Goal: Communication & Community: Answer question/provide support

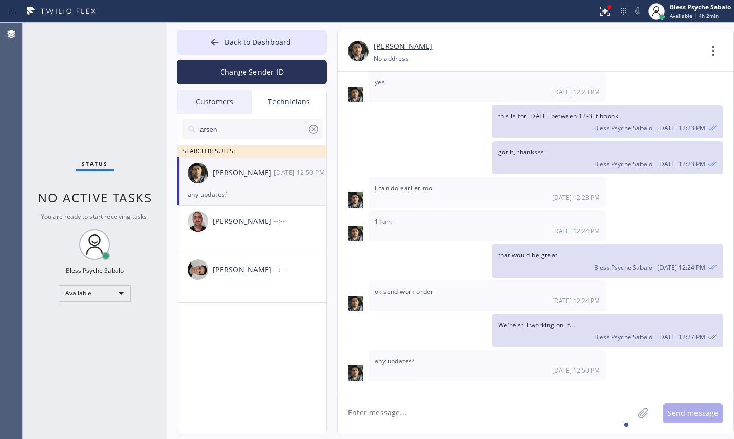
scroll to position [2869, 0]
click at [494, 420] on textarea at bounding box center [486, 413] width 296 height 40
click at [494, 415] on textarea at bounding box center [486, 413] width 296 height 40
type textarea "i"
type textarea "I just added them on your dashboard already"
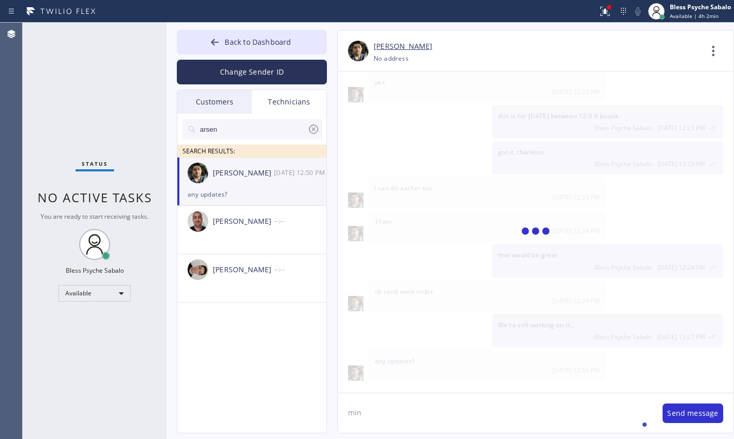
scroll to position [2906, 0]
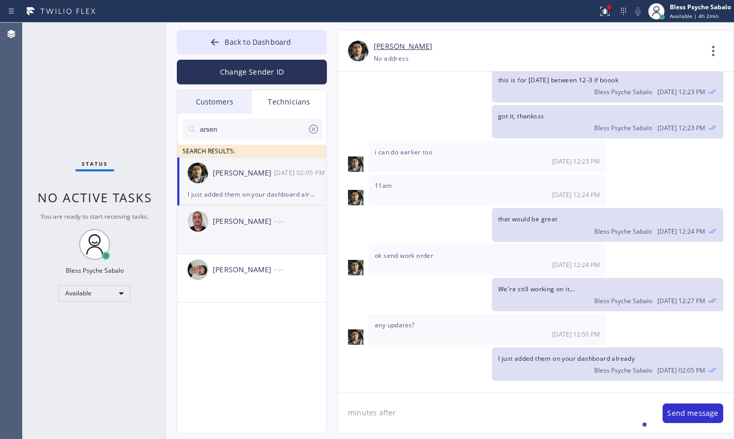
type textarea "minutes after"
click at [266, 237] on li "[PERSON_NAME] --:--" at bounding box center [252, 230] width 150 height 48
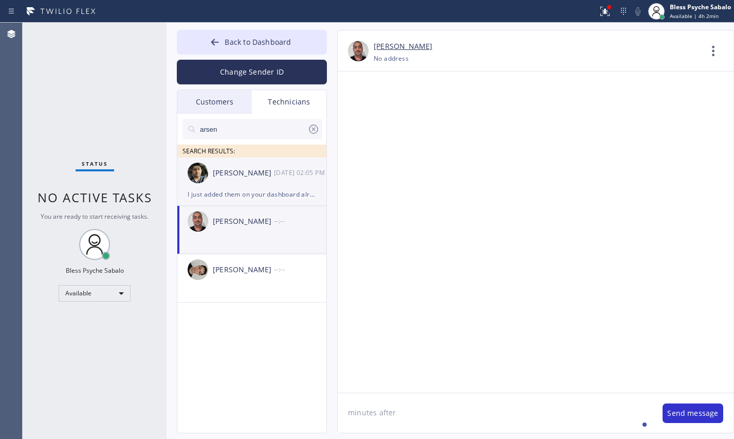
scroll to position [0, 0]
click at [280, 173] on div "[DATE] 02:05 PM" at bounding box center [300, 173] width 53 height 12
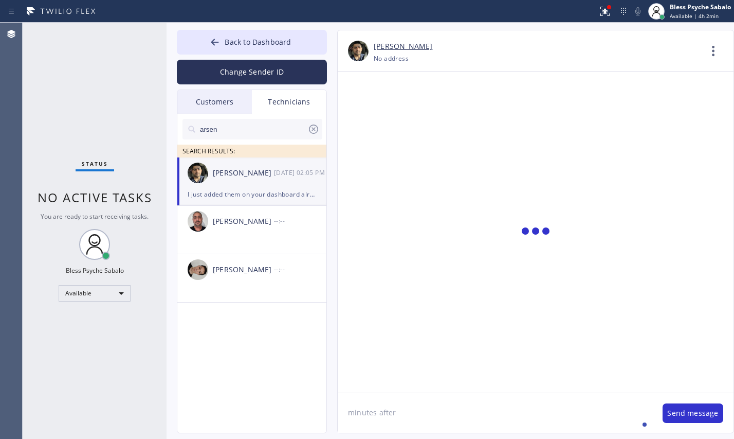
scroll to position [2906, 0]
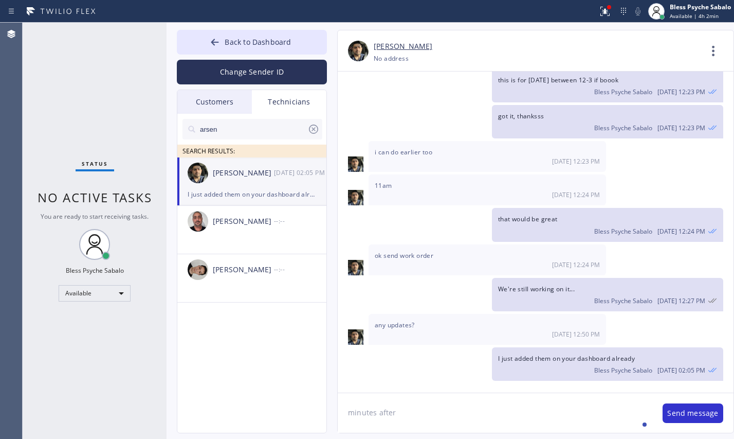
drag, startPoint x: 311, startPoint y: 130, endPoint x: 298, endPoint y: 130, distance: 12.3
click at [312, 130] on icon at bounding box center [313, 129] width 12 height 12
click at [221, 103] on div "Customers" at bounding box center [214, 102] width 75 height 24
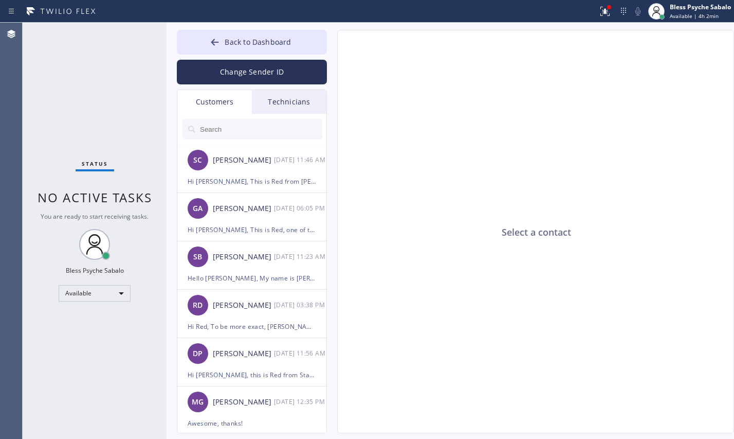
click at [282, 105] on div "Technicians" at bounding box center [289, 102] width 75 height 24
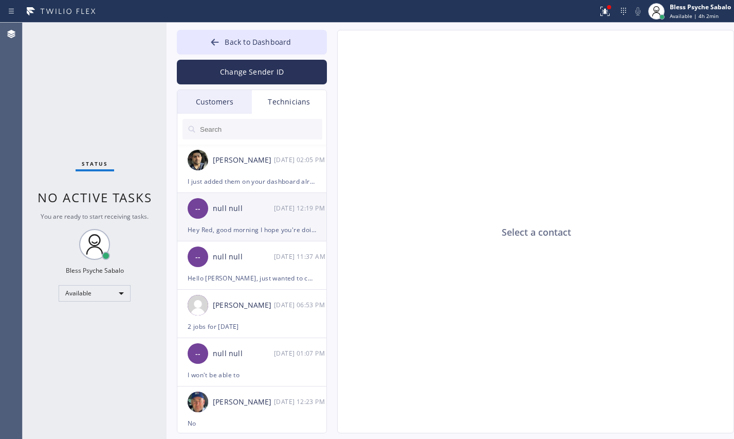
click at [285, 228] on div "Hey Red, good morning I hope you're doing good. I have a PI [DATE] sorry." at bounding box center [252, 230] width 129 height 12
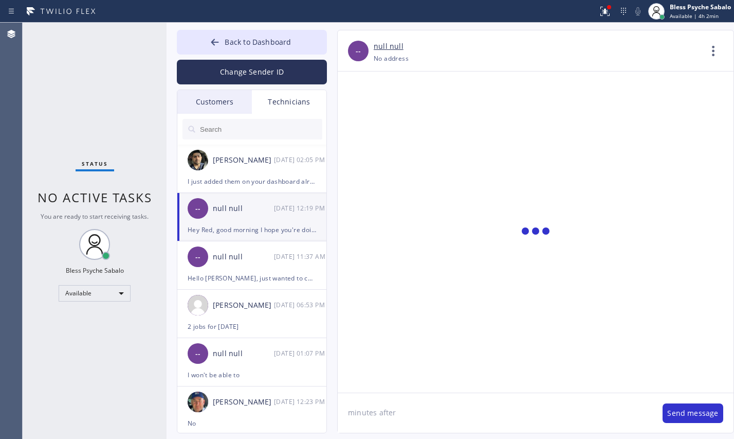
scroll to position [16701, 0]
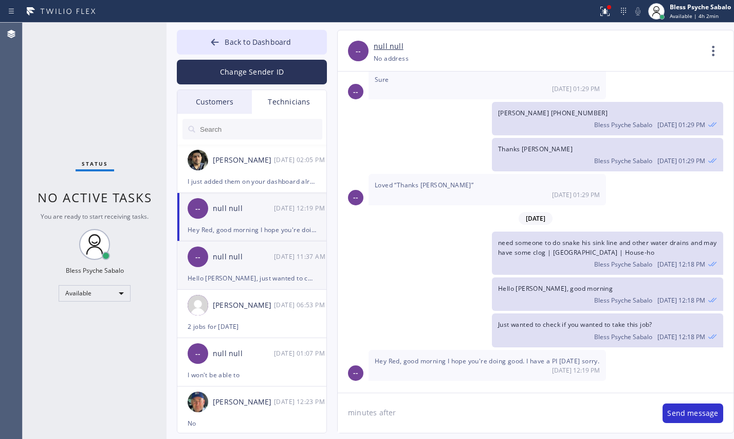
click at [227, 264] on div "-- null null [DATE] 11:37 AM" at bounding box center [252, 256] width 150 height 31
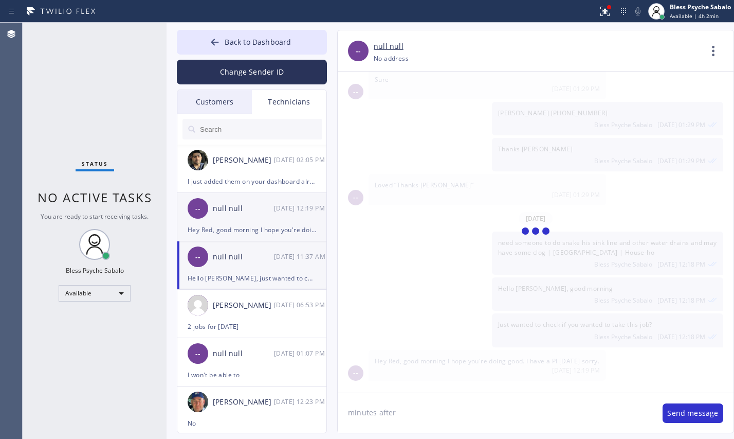
scroll to position [6526, 0]
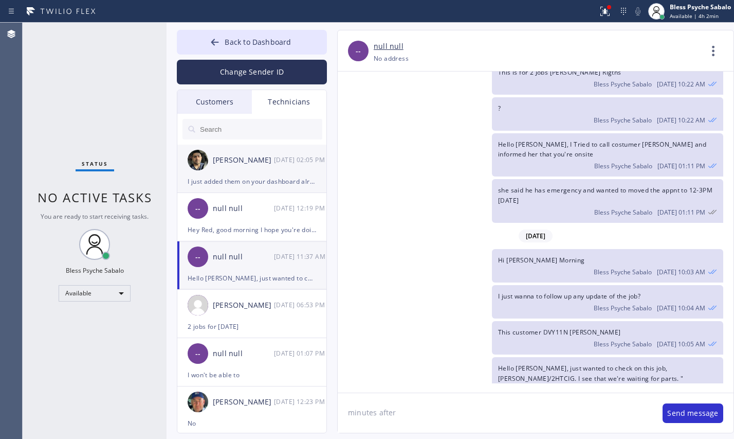
click at [264, 178] on div "I just added them on your dashboard already" at bounding box center [252, 181] width 129 height 12
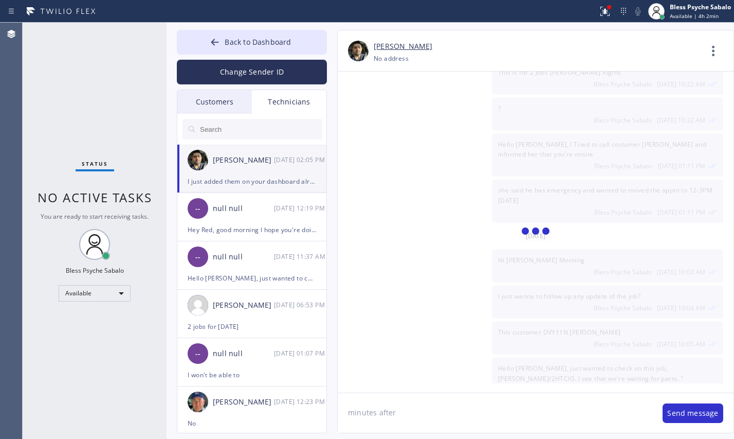
scroll to position [2906, 0]
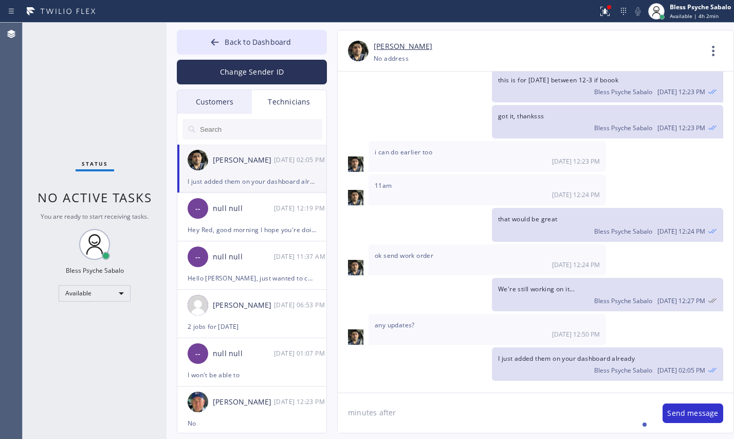
click at [454, 406] on textarea "minutes after" at bounding box center [495, 413] width 315 height 40
type textarea "minutes after"
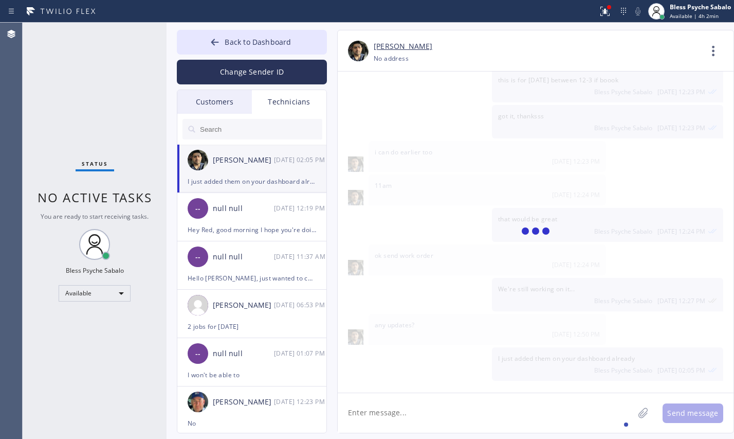
scroll to position [2942, 0]
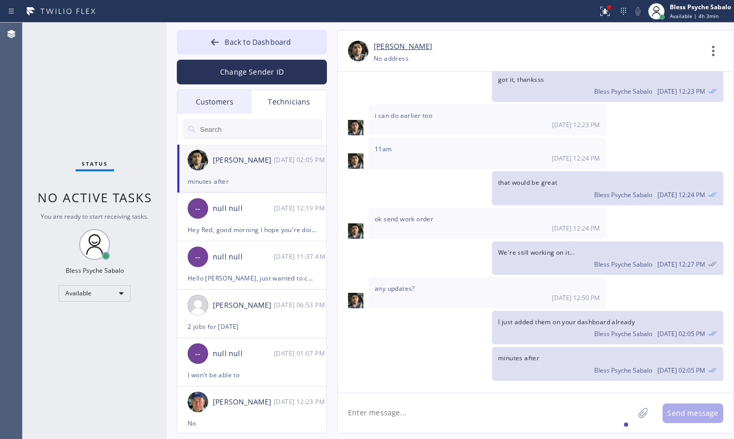
click at [221, 94] on div "Customers" at bounding box center [214, 102] width 75 height 24
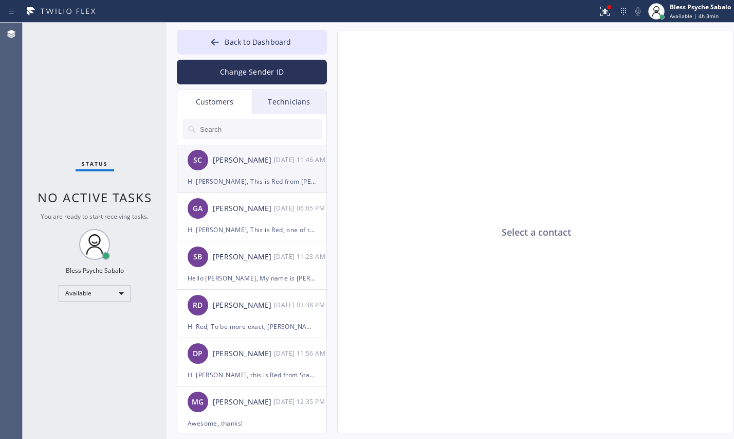
click at [237, 157] on div "[PERSON_NAME]" at bounding box center [243, 160] width 61 height 12
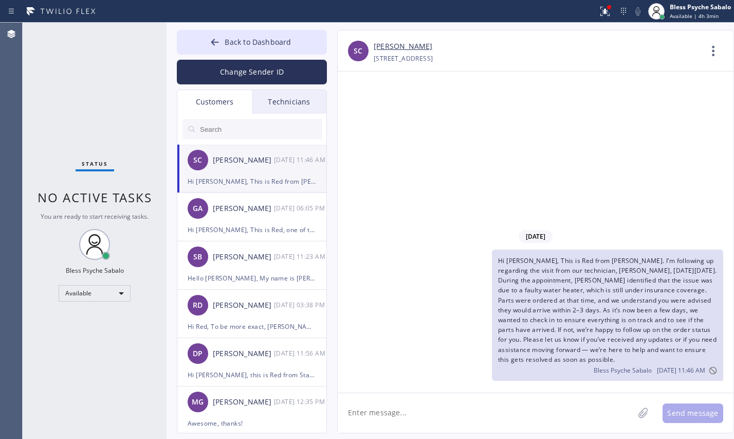
click at [453, 278] on div "Hi [PERSON_NAME], This is Red from [PERSON_NAME]. I’m following up regarding th…" at bounding box center [531, 314] width 386 height 131
click at [272, 46] on button "Back to Dashboard" at bounding box center [252, 42] width 150 height 25
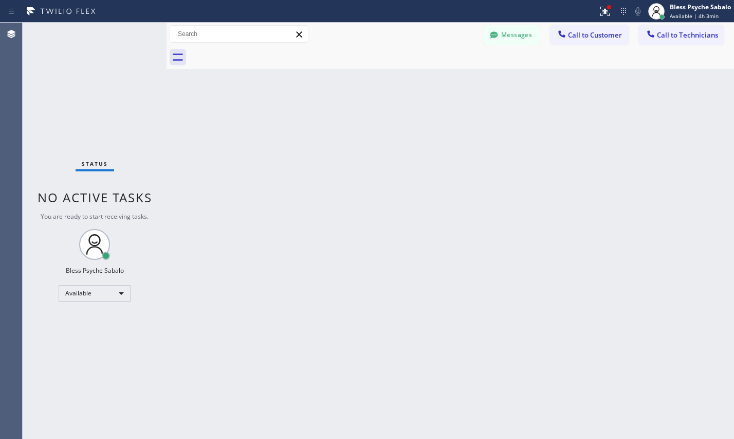
click at [457, 177] on div "Back to Dashboard Change Sender ID Customers Technicians SC [PERSON_NAME] [DATE…" at bounding box center [451, 231] width 568 height 416
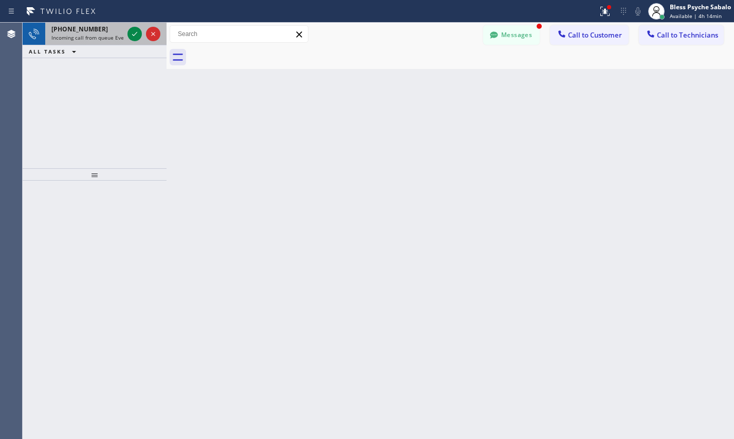
click at [93, 40] on span "Incoming call from queue Everybody" at bounding box center [95, 37] width 89 height 7
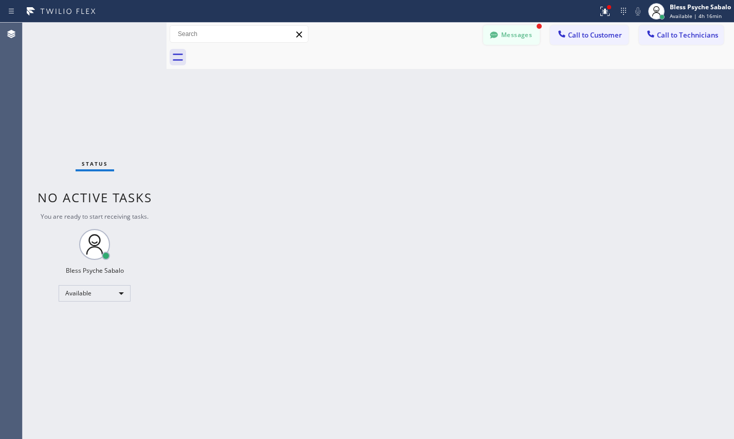
click at [504, 31] on button "Messages" at bounding box center [511, 35] width 57 height 20
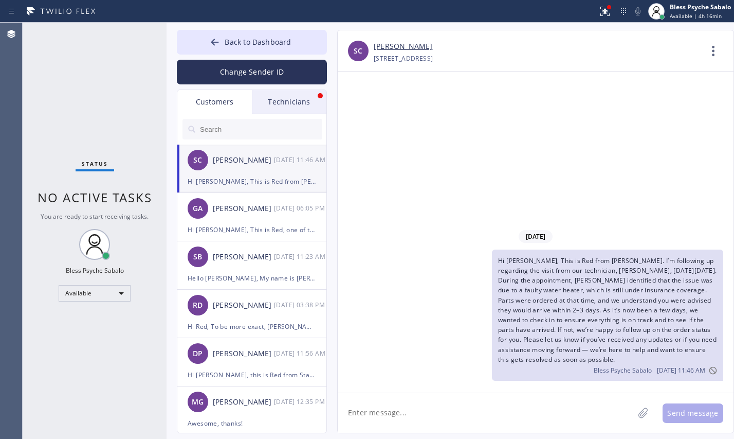
click at [286, 98] on div "Technicians" at bounding box center [289, 102] width 75 height 24
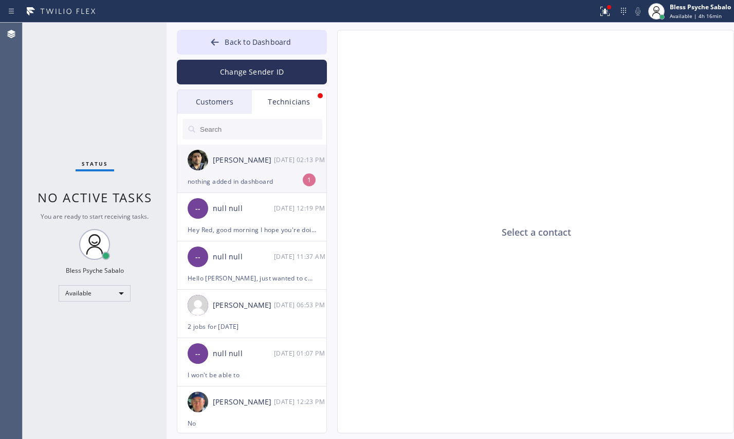
click at [278, 170] on div "[PERSON_NAME] [DATE] 02:13 PM" at bounding box center [252, 159] width 150 height 31
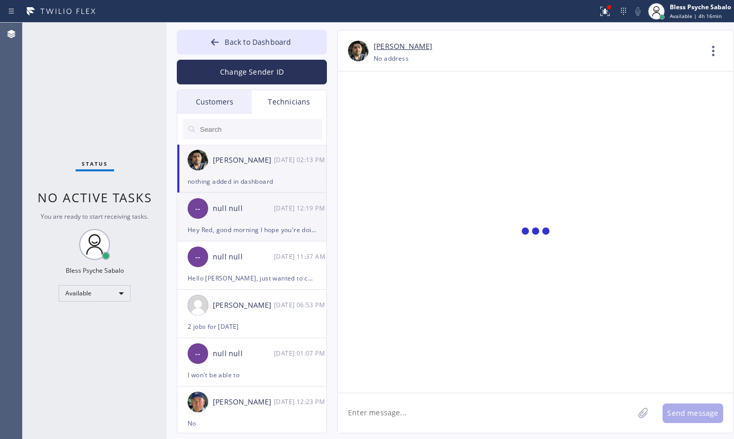
scroll to position [2976, 0]
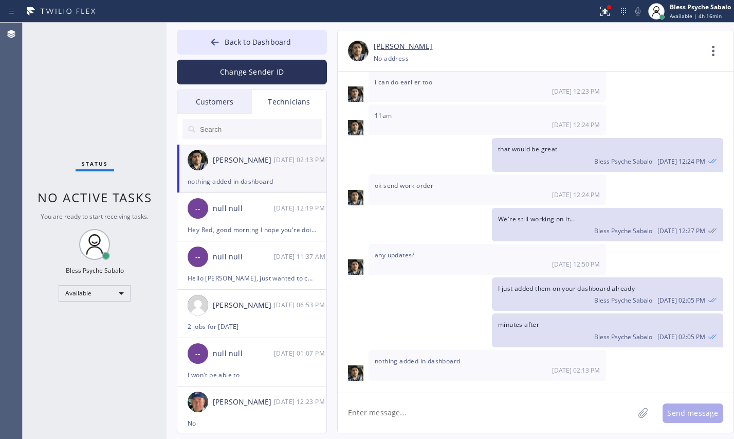
click at [449, 410] on textarea at bounding box center [486, 413] width 296 height 40
click at [726, 43] on div "Contact Full Information Call to Technician" at bounding box center [717, 53] width 32 height 25
click at [715, 54] on icon at bounding box center [713, 51] width 25 height 25
click at [640, 105] on li "Call to Technician" at bounding box center [651, 105] width 149 height 27
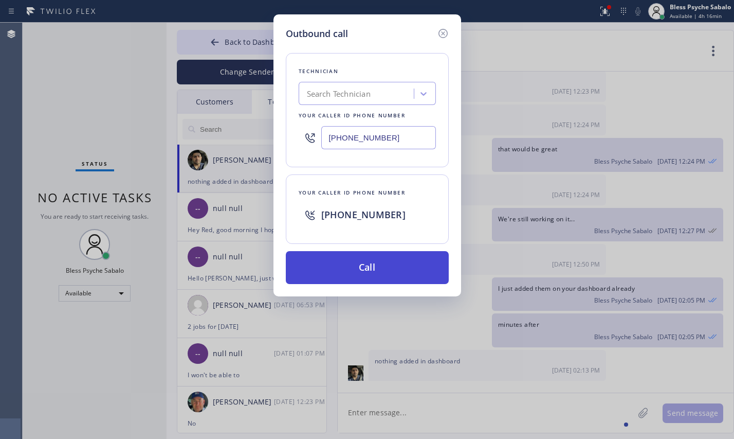
click at [405, 261] on button "Call" at bounding box center [367, 267] width 163 height 33
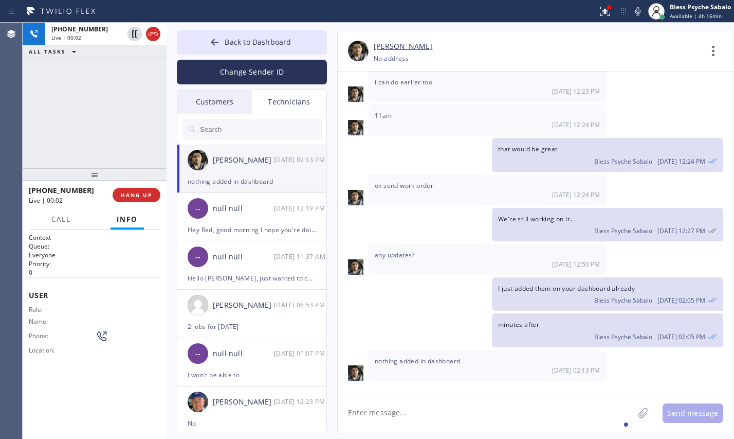
click at [441, 206] on div "[DATE] tnt is saying no hot water has 2 tank wh and saying only the kitchen has…" at bounding box center [536, 227] width 396 height 312
drag, startPoint x: 550, startPoint y: 157, endPoint x: 543, endPoint y: 155, distance: 7.2
click at [550, 156] on div "Bless Psyche Sabalo [DATE] 12:24 PM" at bounding box center [607, 159] width 219 height 11
click at [430, 40] on div "[PERSON_NAME] [PHONE_NUMBER] Choose phone number [PHONE_NUMBER] No address Cont…" at bounding box center [536, 50] width 396 height 41
click at [144, 200] on button "HANG UP" at bounding box center [137, 195] width 48 height 14
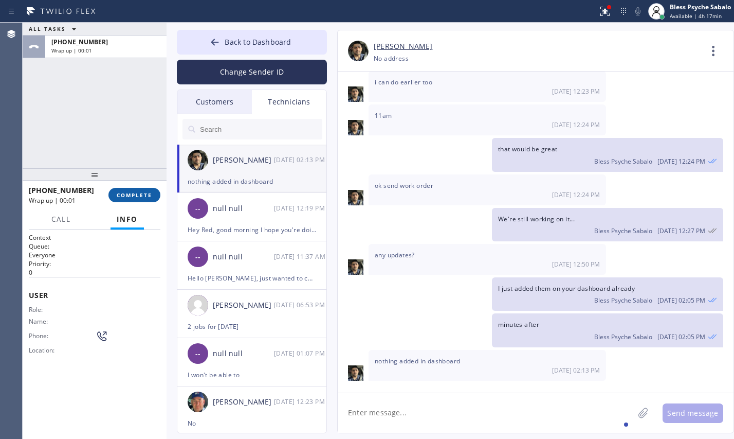
click at [144, 200] on button "COMPLETE" at bounding box center [134, 195] width 52 height 14
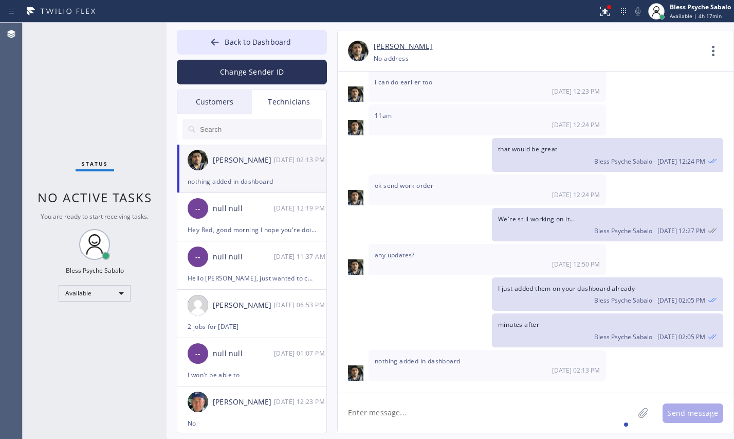
drag, startPoint x: 223, startPoint y: 38, endPoint x: 209, endPoint y: 7, distance: 33.4
click at [223, 38] on button "Back to Dashboard" at bounding box center [252, 42] width 150 height 25
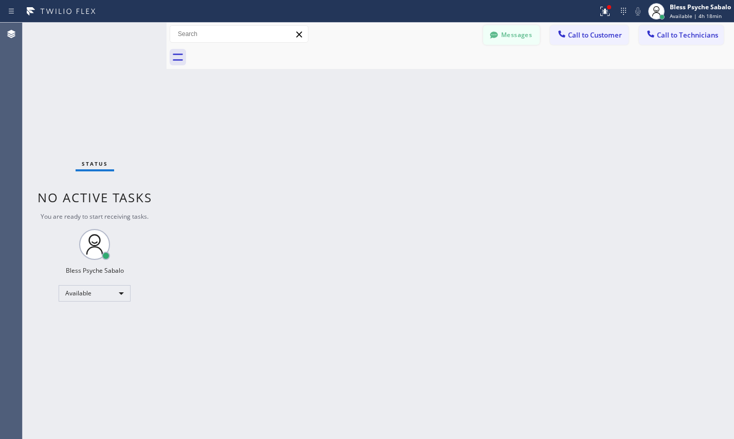
click at [518, 29] on button "Messages" at bounding box center [511, 35] width 57 height 20
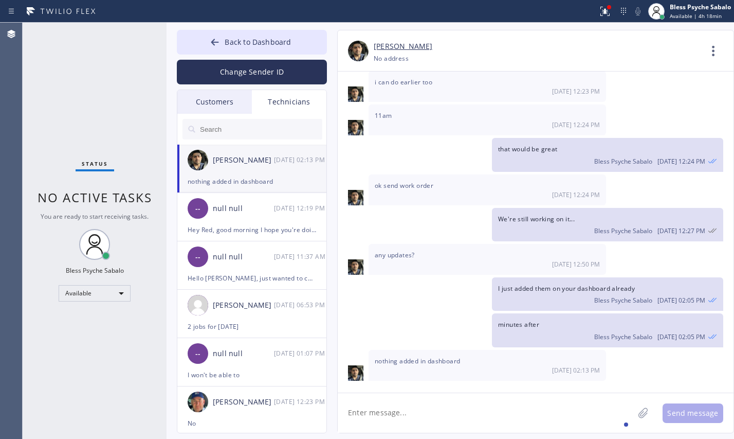
click at [457, 423] on textarea at bounding box center [486, 413] width 296 height 40
type textarea "While waiting you may be on the way to this costumer"
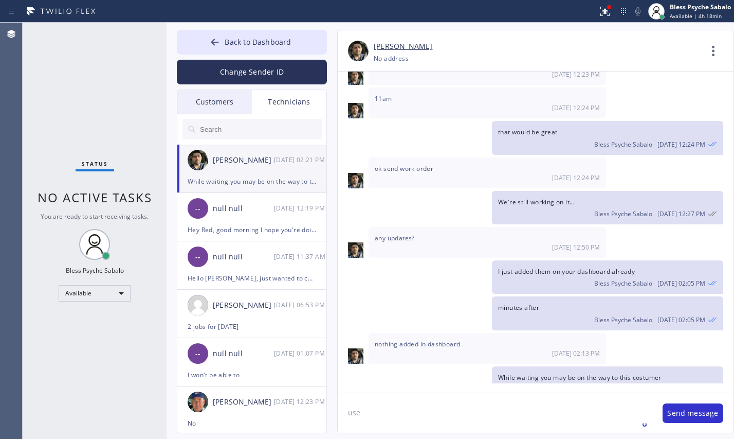
scroll to position [3012, 0]
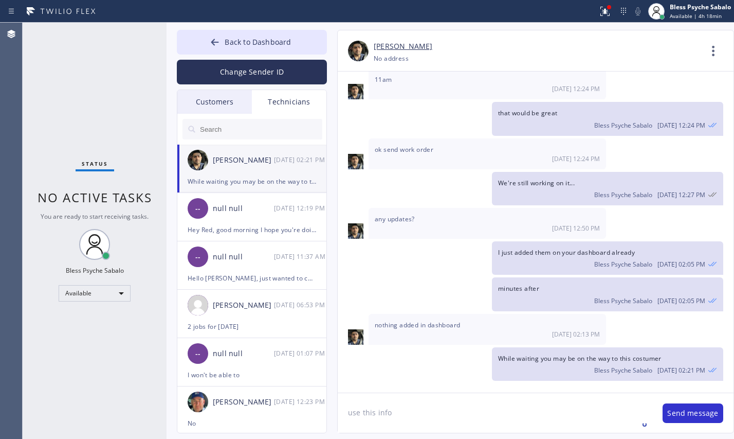
paste textarea "12-3 | no trip fee MEMBER | need someone to do snake his sink line and other wa…"
type textarea "use this info 12-3 | no trip fee MEMBER | need someone to do snake his sink lin…"
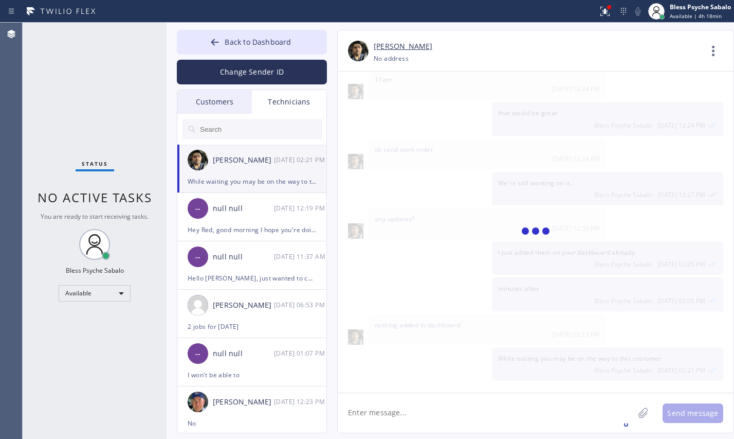
scroll to position [3087, 0]
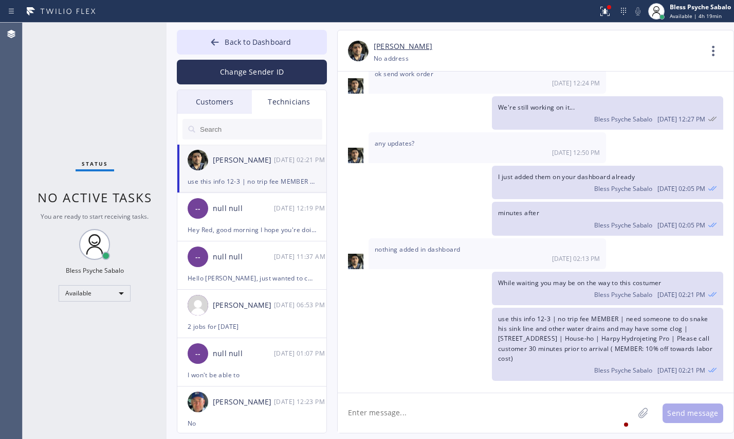
click at [453, 297] on div "While waiting you may be on the way to this costumer Bless Psyche Sabalo [DATE]…" at bounding box center [531, 287] width 386 height 33
drag, startPoint x: 428, startPoint y: 308, endPoint x: 372, endPoint y: 307, distance: 55.5
click at [428, 308] on div "use this info 12-3 | no trip fee MEMBER | need someone to do snake his sink lin…" at bounding box center [531, 343] width 386 height 73
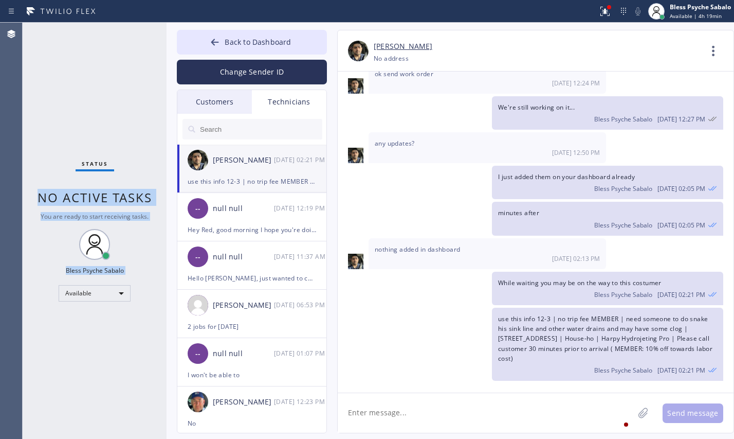
drag, startPoint x: 70, startPoint y: 202, endPoint x: 136, endPoint y: 300, distance: 118.2
click at [136, 300] on div "Status No active tasks You are ready to start receiving tasks. Bless Psyche Sab…" at bounding box center [95, 231] width 144 height 416
click at [136, 297] on div "Status No active tasks You are ready to start receiving tasks. Bless Psyche Sab…" at bounding box center [95, 231] width 144 height 416
drag, startPoint x: 101, startPoint y: 194, endPoint x: 142, endPoint y: 295, distance: 108.4
click at [142, 295] on div "Status No active tasks You are ready to start receiving tasks. Bless Psyche Sab…" at bounding box center [95, 231] width 144 height 416
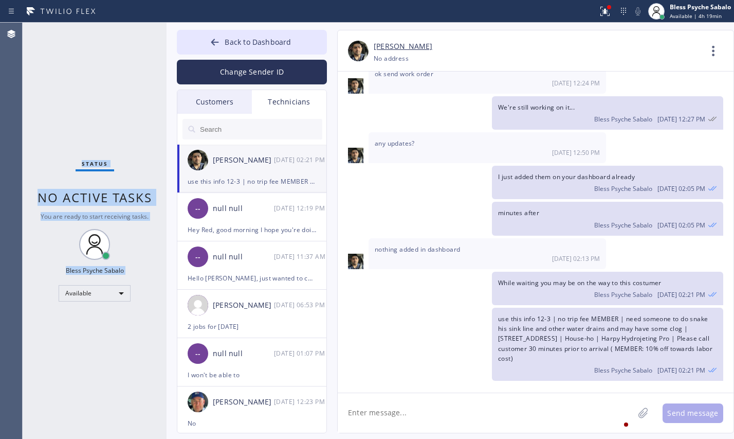
click at [133, 319] on div "Status No active tasks You are ready to start receiving tasks. Bless Psyche Sab…" at bounding box center [95, 231] width 144 height 416
drag, startPoint x: 138, startPoint y: 271, endPoint x: 70, endPoint y: 159, distance: 131.0
click at [70, 159] on div "Status No active tasks You are ready to start receiving tasks. Bless Psyche Sab…" at bounding box center [95, 231] width 144 height 416
click at [67, 147] on div "Status No active tasks You are ready to start receiving tasks. Bless Psyche Sab…" at bounding box center [95, 231] width 144 height 416
drag, startPoint x: 67, startPoint y: 147, endPoint x: 144, endPoint y: 270, distance: 145.3
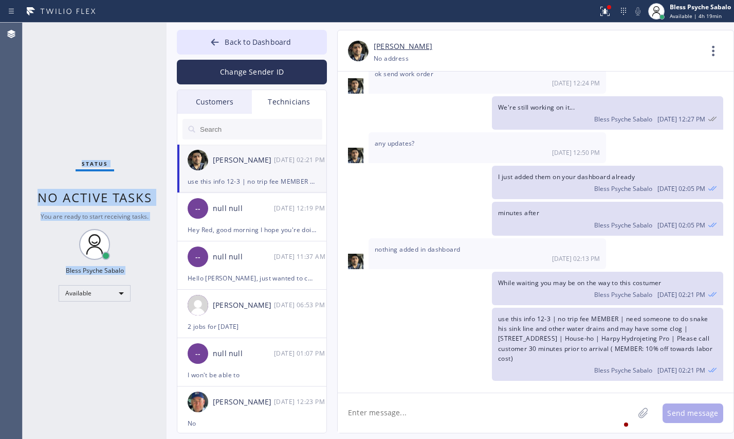
click at [144, 270] on div "Status No active tasks You are ready to start receiving tasks. Bless Psyche Sab…" at bounding box center [95, 231] width 144 height 416
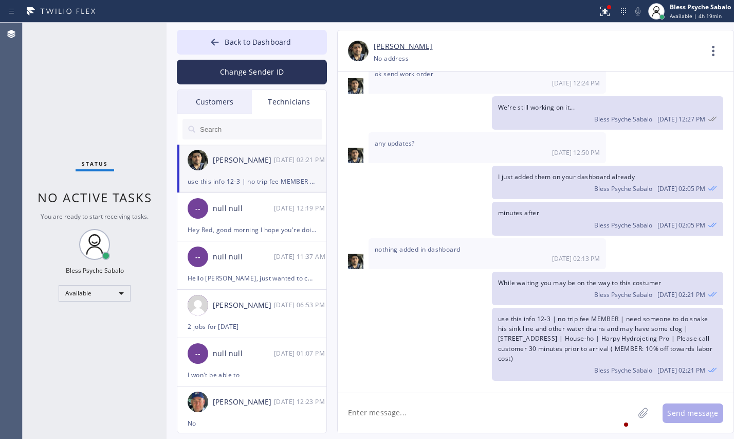
click at [471, 289] on div "While waiting you may be on the way to this costumer Bless Psyche Sabalo [DATE]…" at bounding box center [531, 287] width 386 height 33
drag, startPoint x: 342, startPoint y: 239, endPoint x: 465, endPoint y: 249, distance: 123.3
click at [465, 249] on div "nothing added in dashboard [DATE] 02:13 PM" at bounding box center [536, 253] width 396 height 31
click at [464, 269] on div "[DATE] tnt is saying no hot water has 2 tank wh and saying only the kitchen has…" at bounding box center [536, 227] width 396 height 312
click at [467, 314] on div "use this info 12-3 | no trip fee MEMBER | need someone to do snake his sink lin…" at bounding box center [531, 343] width 386 height 73
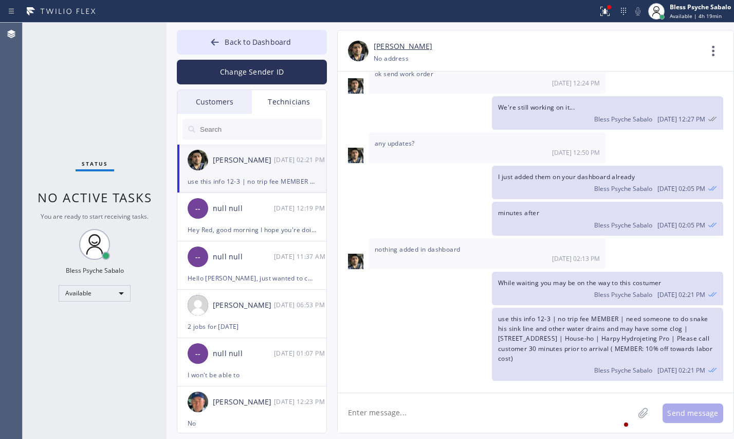
click at [472, 325] on div "use this info 12-3 | no trip fee MEMBER | need someone to do snake his sink lin…" at bounding box center [531, 343] width 386 height 73
click at [404, 49] on link "[PERSON_NAME]" at bounding box center [403, 47] width 59 height 12
click at [454, 422] on textarea at bounding box center [486, 413] width 296 height 40
type textarea "I just refreshed"
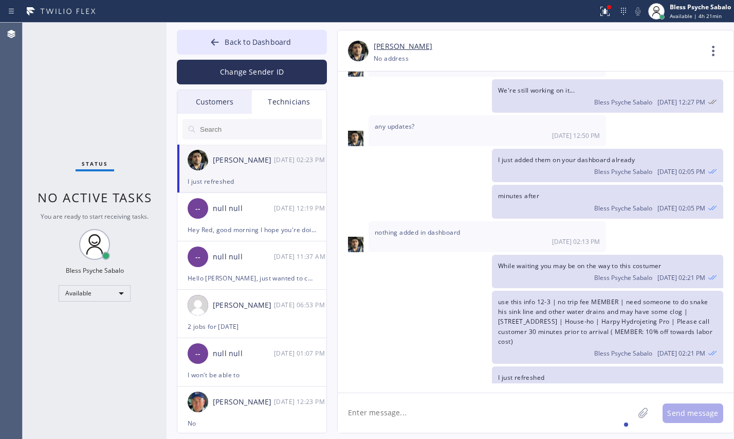
scroll to position [3124, 0]
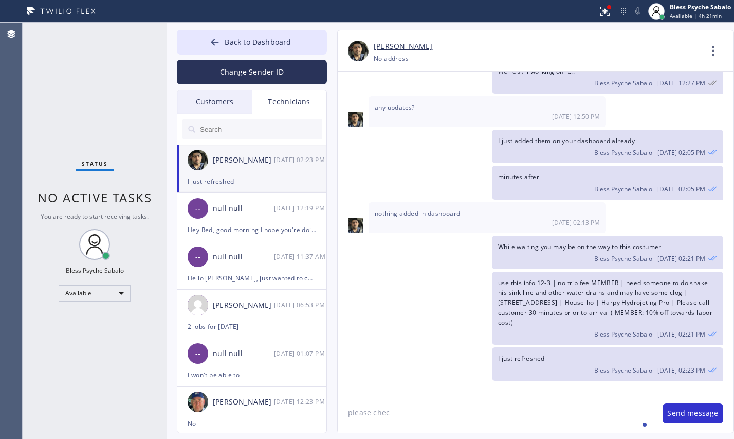
type textarea "please check"
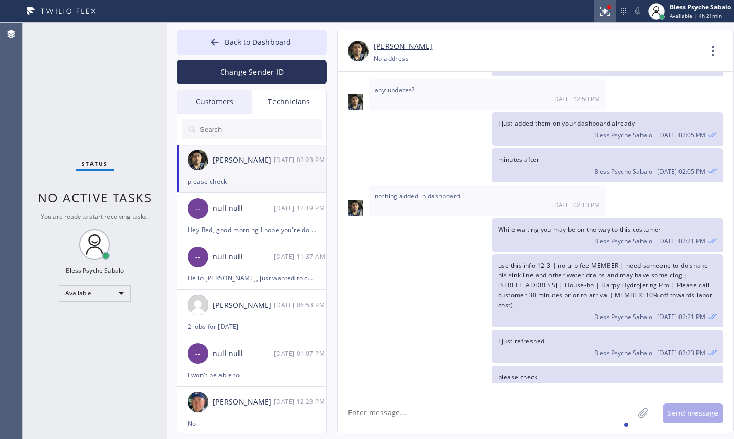
scroll to position [3159, 0]
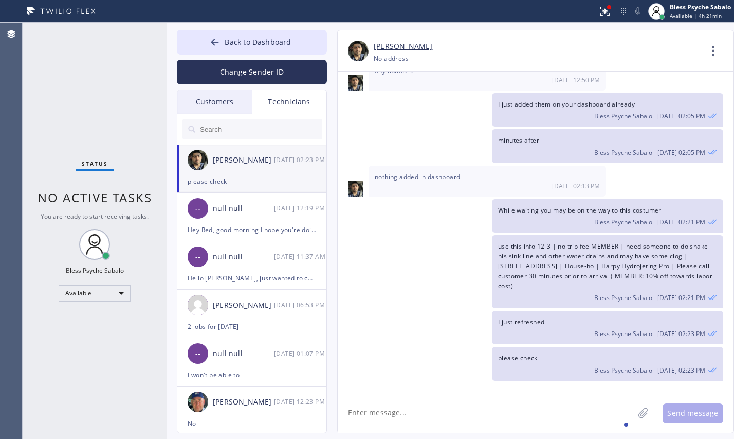
click at [521, 398] on textarea at bounding box center [486, 413] width 296 height 40
click at [716, 42] on icon at bounding box center [713, 51] width 25 height 25
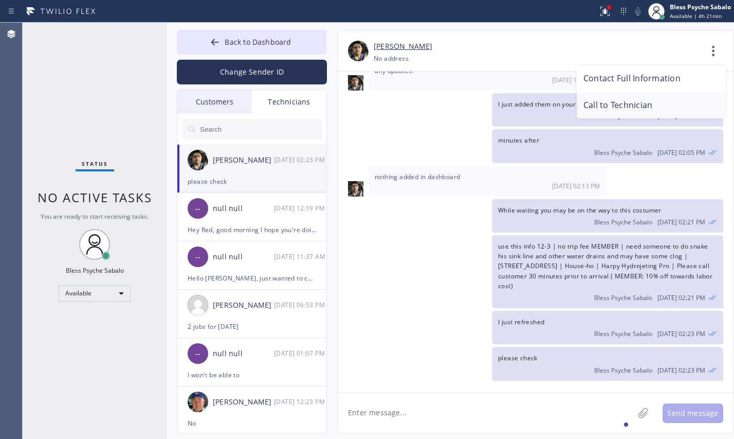
click at [603, 110] on li "Call to Technician" at bounding box center [651, 105] width 149 height 27
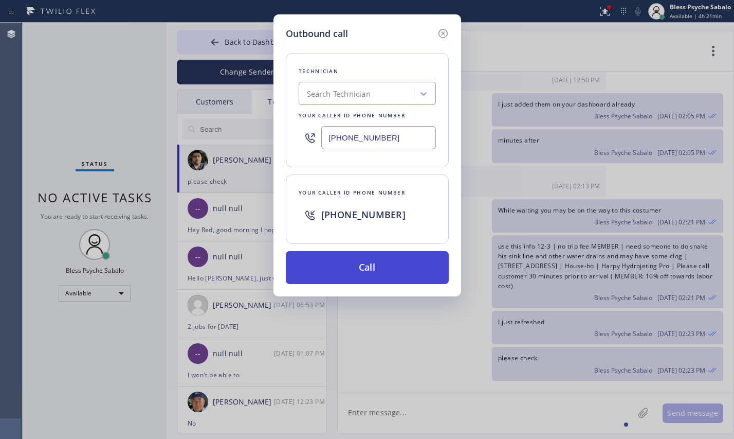
click at [402, 280] on button "Call" at bounding box center [367, 267] width 163 height 33
click at [403, 279] on button "Call" at bounding box center [367, 267] width 163 height 33
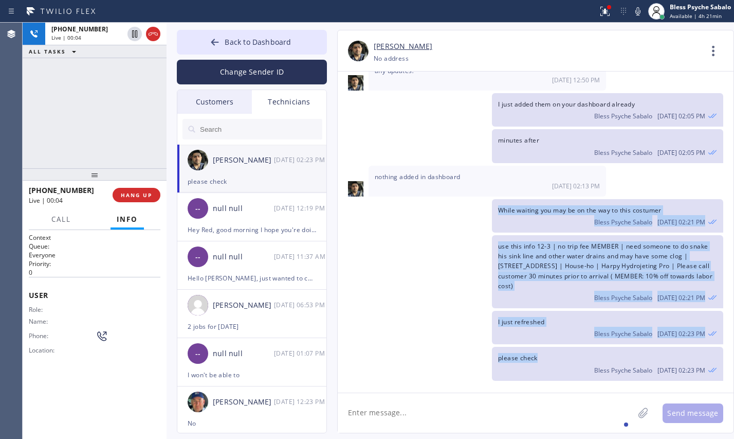
drag, startPoint x: 490, startPoint y: 208, endPoint x: 543, endPoint y: 354, distance: 155.3
click at [543, 354] on div "[DATE] tnt is saying no hot water has 2 tank wh and saying only the kitchen has…" at bounding box center [536, 227] width 396 height 312
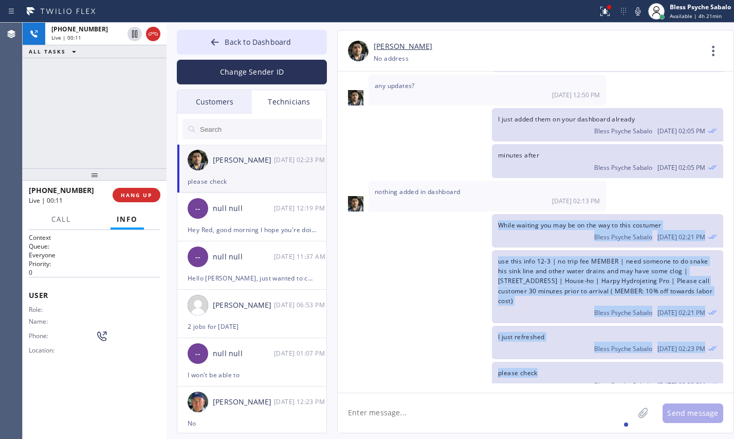
scroll to position [3159, 0]
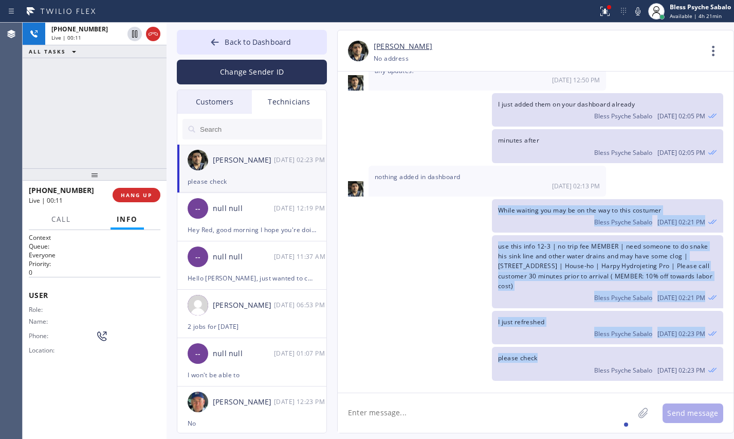
click at [501, 260] on span "use this info 12-3 | no trip fee MEMBER | need someone to do snake his sink lin…" at bounding box center [605, 266] width 214 height 48
drag, startPoint x: 538, startPoint y: 225, endPoint x: 703, endPoint y: 371, distance: 220.4
click at [703, 371] on div "[DATE] tnt is saying no hot water has 2 tank wh and saying only the kitchen has…" at bounding box center [536, 227] width 396 height 312
click at [649, 347] on div "[DATE] tnt is saying no hot water has 2 tank wh and saying only the kitchen has…" at bounding box center [536, 227] width 396 height 312
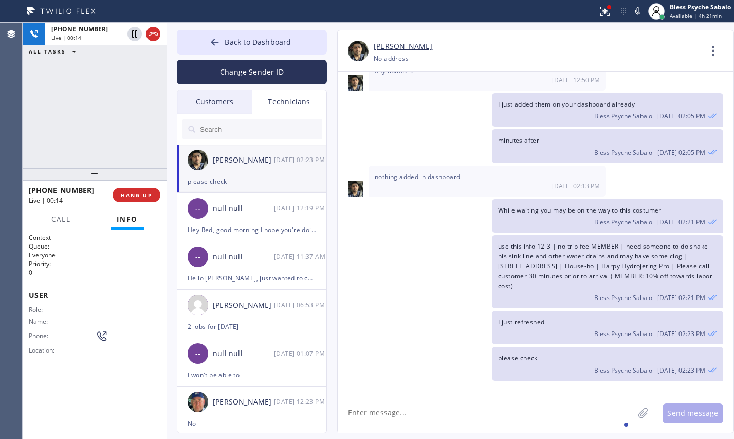
click at [716, 373] on icon at bounding box center [712, 369] width 9 height 9
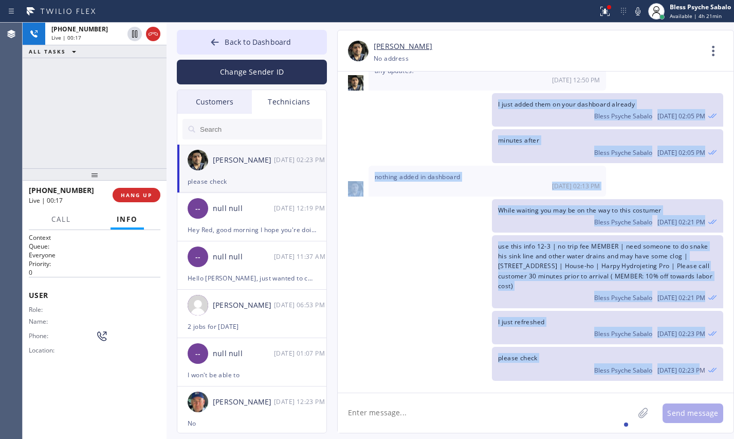
drag, startPoint x: 705, startPoint y: 370, endPoint x: 490, endPoint y: 99, distance: 346.2
click at [490, 99] on div "[DATE] tnt is saying no hot water has 2 tank wh and saying only the kitchen has…" at bounding box center [536, 227] width 396 height 312
click at [411, 136] on div "minutes after Bless Psyche Sabalo [DATE] 02:05 PM" at bounding box center [531, 145] width 386 height 33
drag, startPoint x: 548, startPoint y: 118, endPoint x: 708, endPoint y: 369, distance: 297.8
click at [708, 369] on div "[DATE] tnt is saying no hot water has 2 tank wh and saying only the kitchen has…" at bounding box center [536, 227] width 396 height 312
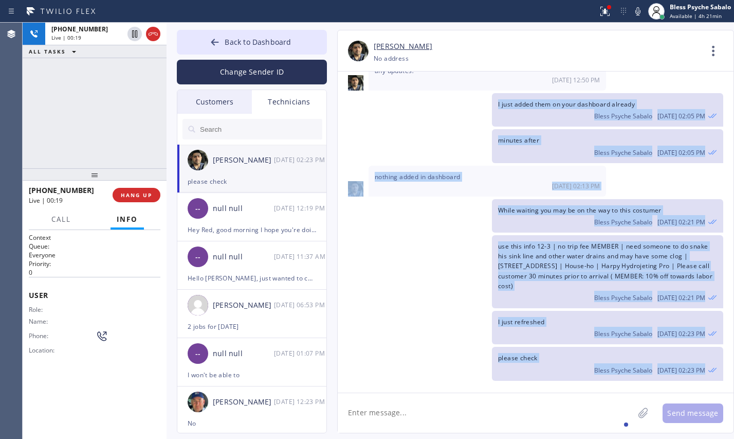
click at [555, 323] on div "I just refreshed Bless Psyche Sabalo [DATE] 02:23 PM" at bounding box center [607, 327] width 231 height 33
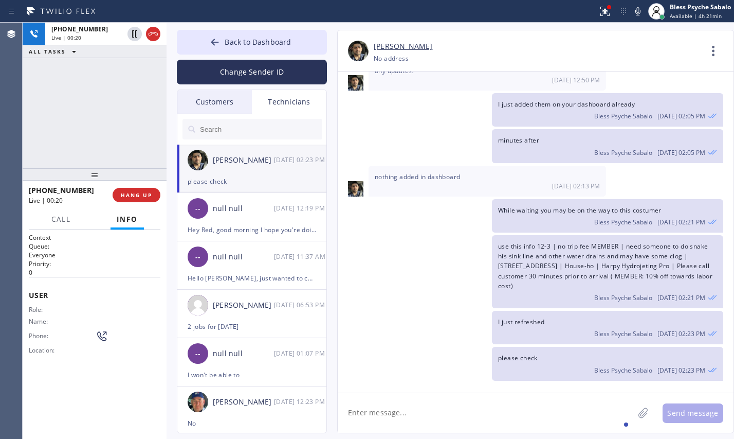
drag, startPoint x: 433, startPoint y: 321, endPoint x: 405, endPoint y: 296, distance: 37.5
click at [433, 321] on div "I just refreshed Bless Psyche Sabalo [DATE] 02:23 PM" at bounding box center [531, 327] width 386 height 33
click at [126, 201] on button "HANG UP" at bounding box center [137, 195] width 48 height 14
click at [132, 201] on button "HANG UP" at bounding box center [137, 195] width 48 height 14
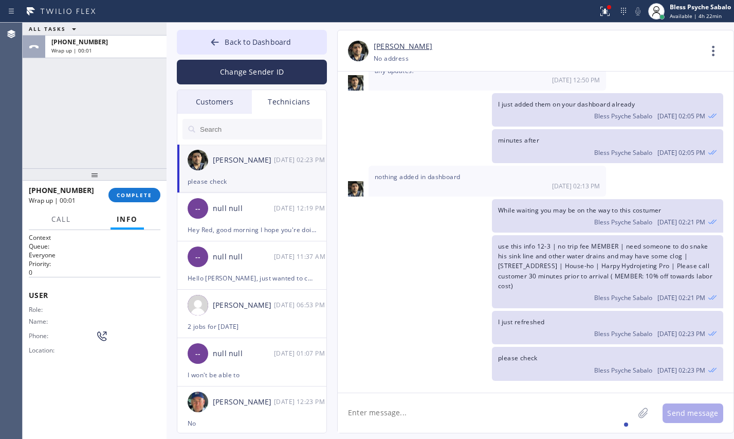
drag, startPoint x: 139, startPoint y: 145, endPoint x: 116, endPoint y: 62, distance: 86.4
click at [140, 144] on div "ALL TASKS ALL TASKS ACTIVE TASKS TASKS IN WRAP UP [PHONE_NUMBER] Wrap up | 00:01" at bounding box center [95, 95] width 144 height 145
click at [136, 195] on span "COMPLETE" at bounding box center [134, 194] width 35 height 7
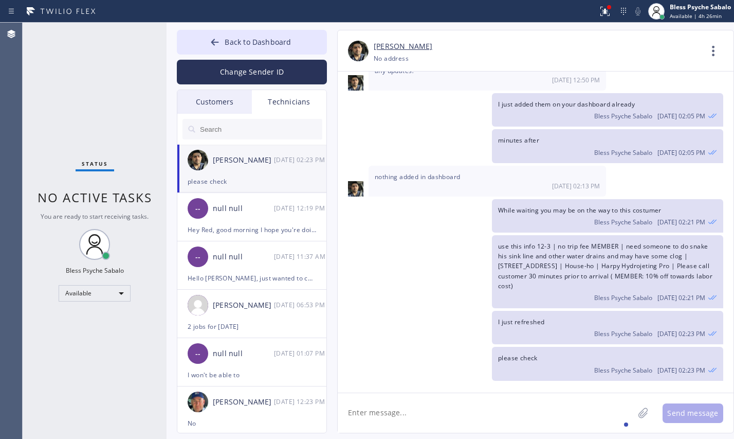
drag, startPoint x: 416, startPoint y: 110, endPoint x: 393, endPoint y: 92, distance: 28.9
click at [416, 109] on div "I just added them on your dashboard already Bless Psyche Sabalo [DATE] 02:05 PM" at bounding box center [531, 109] width 386 height 33
drag, startPoint x: 422, startPoint y: 48, endPoint x: 381, endPoint y: 48, distance: 40.6
click at [381, 48] on div "[PERSON_NAME]" at bounding box center [538, 47] width 328 height 12
click at [414, 80] on div "[DATE] 12:50 PM" at bounding box center [487, 80] width 225 height 9
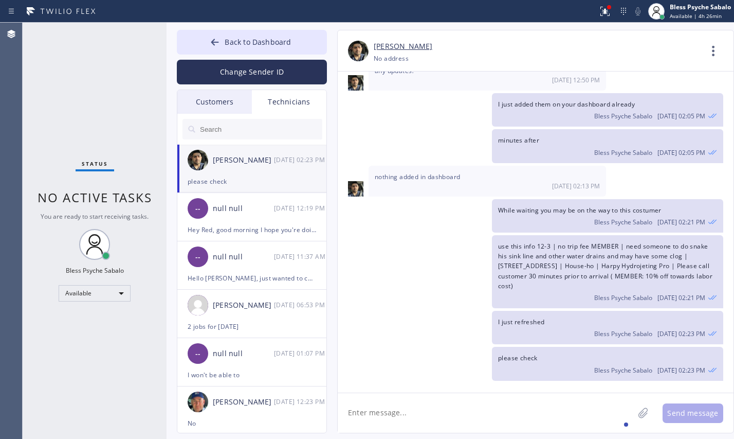
drag, startPoint x: 446, startPoint y: 258, endPoint x: 439, endPoint y: 251, distance: 10.2
click at [447, 258] on div "use this info 12-3 | no trip fee MEMBER | need someone to do snake his sink lin…" at bounding box center [531, 271] width 386 height 73
drag, startPoint x: 194, startPoint y: 167, endPoint x: 278, endPoint y: 167, distance: 83.8
click at [278, 167] on div "[PERSON_NAME] [DATE] 02:23 PM" at bounding box center [252, 159] width 150 height 31
drag, startPoint x: 391, startPoint y: 312, endPoint x: 371, endPoint y: 311, distance: 19.5
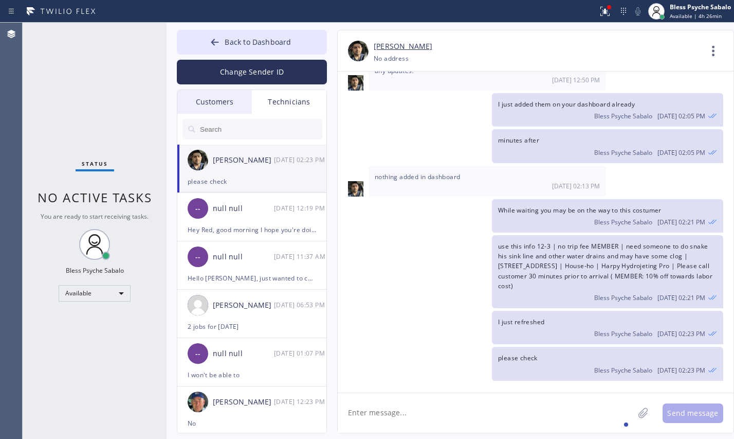
click at [391, 313] on div "I just refreshed Bless Psyche Sabalo [DATE] 02:23 PM" at bounding box center [531, 327] width 386 height 33
drag, startPoint x: 378, startPoint y: 52, endPoint x: 354, endPoint y: 49, distance: 24.8
click at [354, 49] on div "[PERSON_NAME] [PHONE_NUMBER] Choose phone number [PHONE_NUMBER] No address Cont…" at bounding box center [536, 53] width 396 height 25
click at [481, 58] on div "[PHONE_NUMBER] Choose phone number [PHONE_NUMBER] No address" at bounding box center [538, 58] width 328 height 12
click at [278, 88] on div "Back to Dashboard Change Sender ID Customers Technicians SC [PERSON_NAME] [DATE…" at bounding box center [252, 231] width 150 height 403
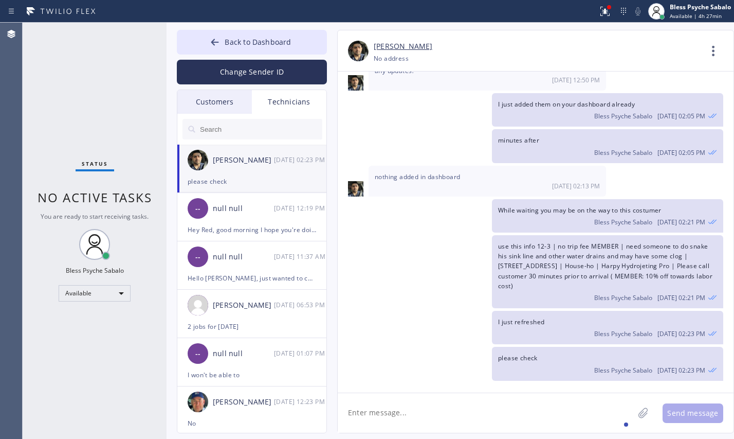
click at [219, 97] on div "Customers" at bounding box center [214, 102] width 75 height 24
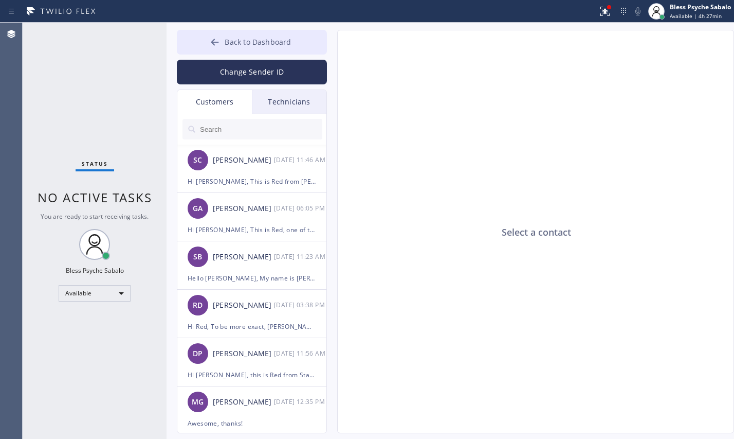
click at [264, 52] on button "Back to Dashboard" at bounding box center [252, 42] width 150 height 25
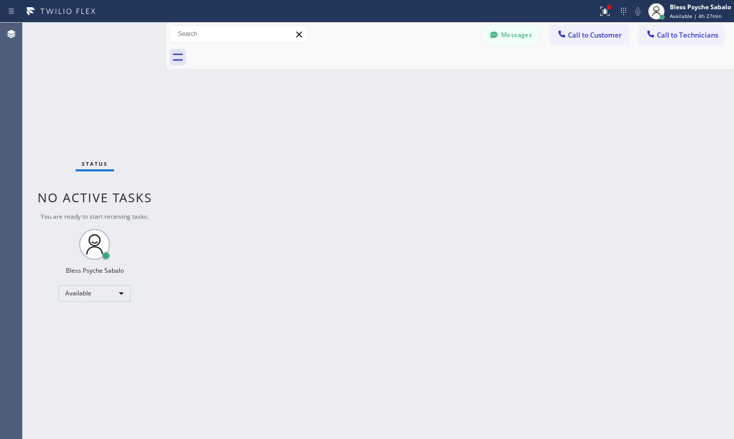
click at [485, 121] on div "Back to Dashboard Change Sender ID Customers Technicians SC [PERSON_NAME] [DATE…" at bounding box center [451, 231] width 568 height 416
click at [521, 37] on button "Messages" at bounding box center [511, 35] width 57 height 20
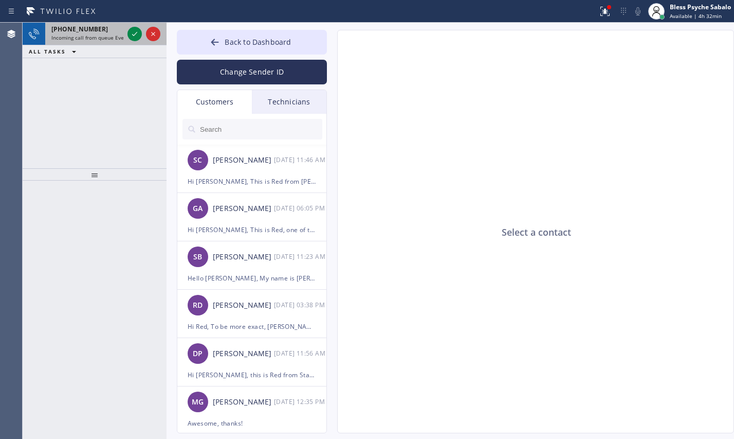
click at [95, 40] on span "Incoming call from queue Everybody" at bounding box center [95, 37] width 89 height 7
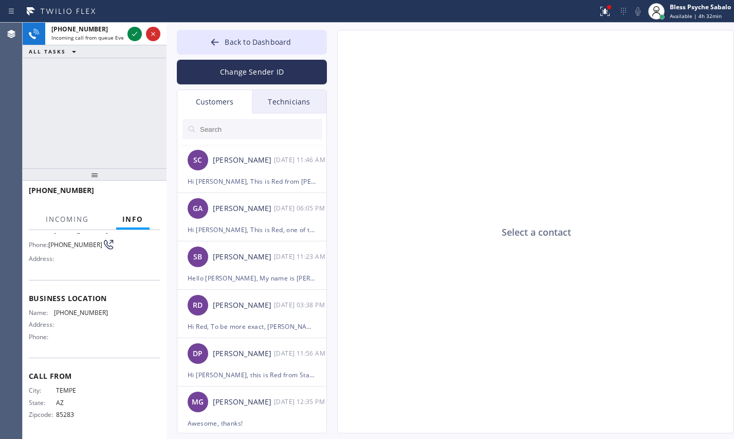
scroll to position [83, 0]
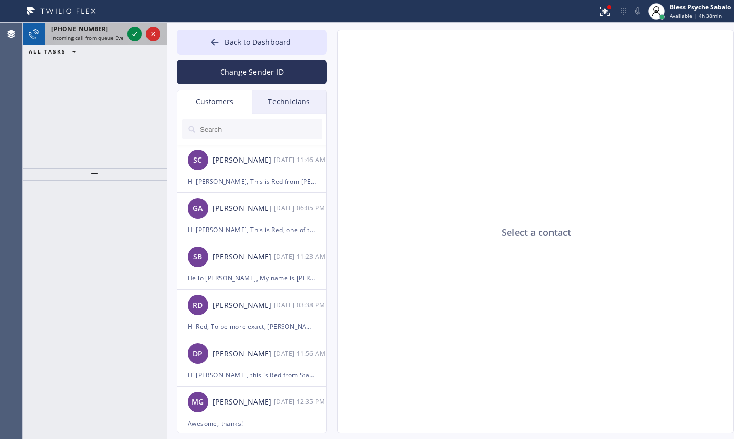
drag, startPoint x: 87, startPoint y: 47, endPoint x: 89, endPoint y: 39, distance: 8.5
click at [88, 46] on div "ALL TASKS ALL TASKS ACTIVE TASKS TASKS IN WRAP UP" at bounding box center [95, 51] width 144 height 13
click at [91, 39] on span "Incoming call from queue Everybody" at bounding box center [95, 37] width 89 height 7
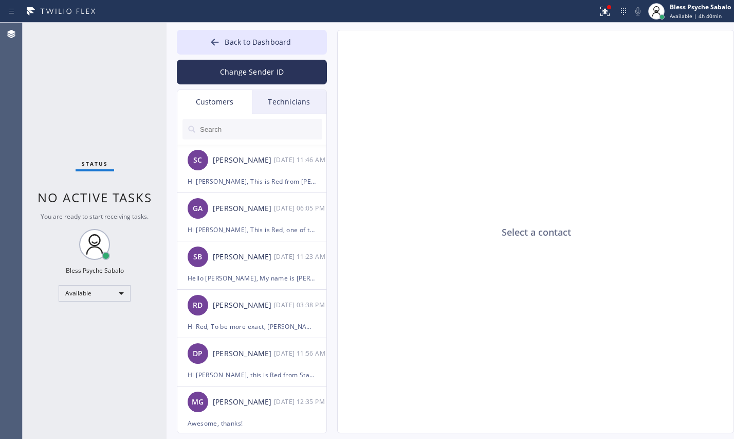
click at [347, 68] on div "Select a contact" at bounding box center [536, 231] width 397 height 403
drag, startPoint x: 508, startPoint y: 149, endPoint x: 475, endPoint y: 142, distance: 33.6
click at [508, 149] on div "Select a contact" at bounding box center [536, 231] width 397 height 403
click at [118, 102] on div "Status No active tasks You are ready to start receiving tasks. Bless Psyche Sab…" at bounding box center [95, 231] width 144 height 416
click at [379, 151] on div "Select a contact" at bounding box center [536, 231] width 397 height 403
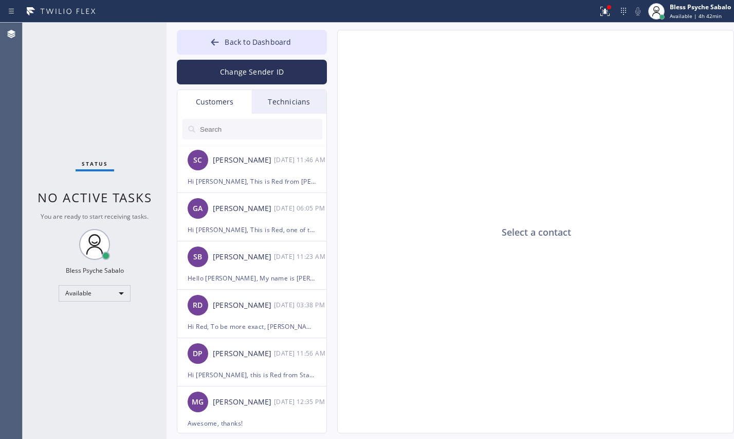
click at [295, 92] on div "Technicians" at bounding box center [289, 102] width 75 height 24
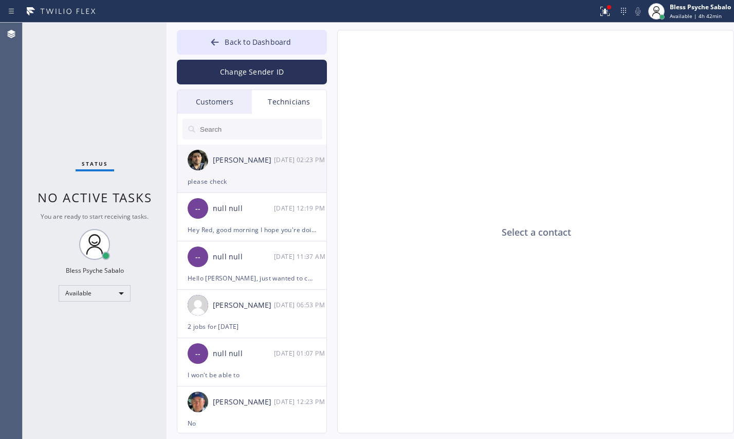
click at [268, 172] on div "[PERSON_NAME] [DATE] 02:23 PM" at bounding box center [252, 159] width 150 height 31
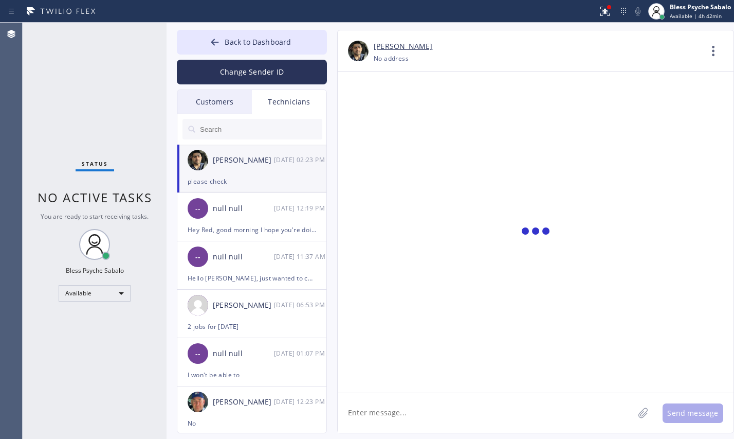
scroll to position [3159, 0]
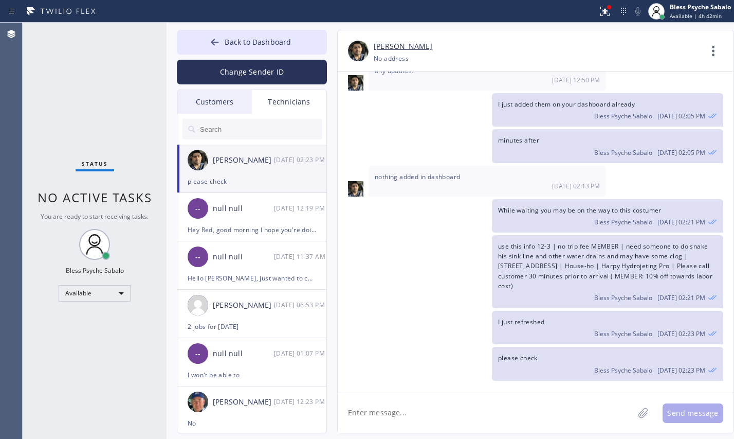
click at [516, 402] on textarea at bounding box center [486, 413] width 296 height 40
click at [299, 260] on div "[DATE] 11:37 AM" at bounding box center [300, 256] width 53 height 12
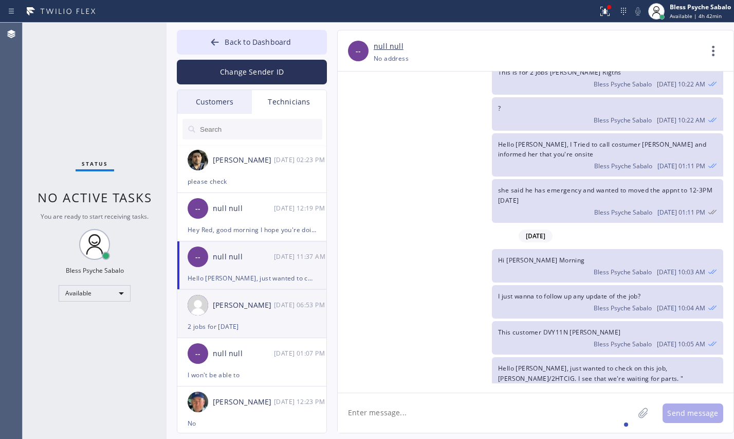
click at [292, 313] on div "[PERSON_NAME] [DATE] 06:53 PM" at bounding box center [252, 304] width 150 height 31
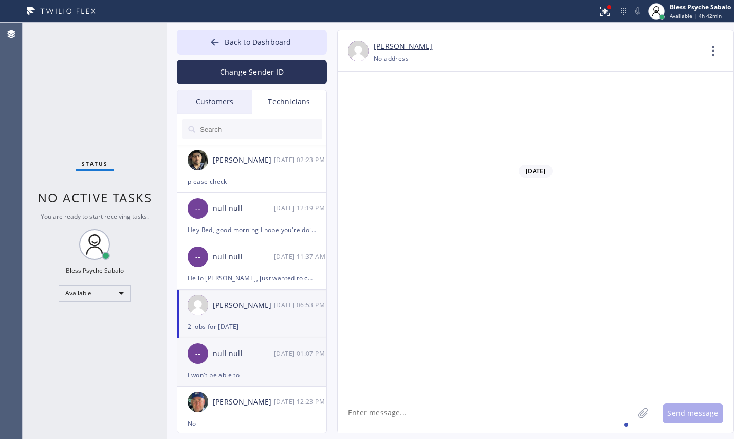
click at [290, 352] on div "[DATE] 01:07 PM" at bounding box center [300, 353] width 53 height 12
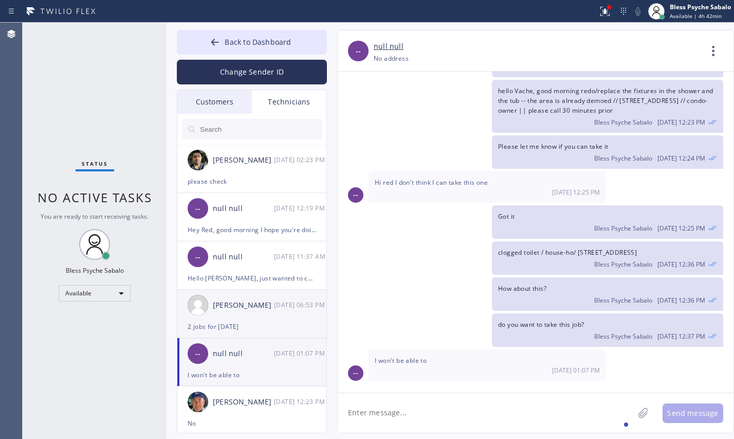
scroll to position [13094, 0]
click at [419, 202] on div "Hi red I don't think I can take this one [DATE] 12:25 PM" at bounding box center [488, 186] width 238 height 31
drag, startPoint x: 366, startPoint y: 162, endPoint x: 344, endPoint y: 186, distance: 31.6
click at [367, 162] on div "Please let me know if you can take it Bless Psyche Sabalo [DATE] 12:24 PM" at bounding box center [531, 151] width 386 height 33
click at [295, 108] on div "Technicians" at bounding box center [289, 102] width 75 height 24
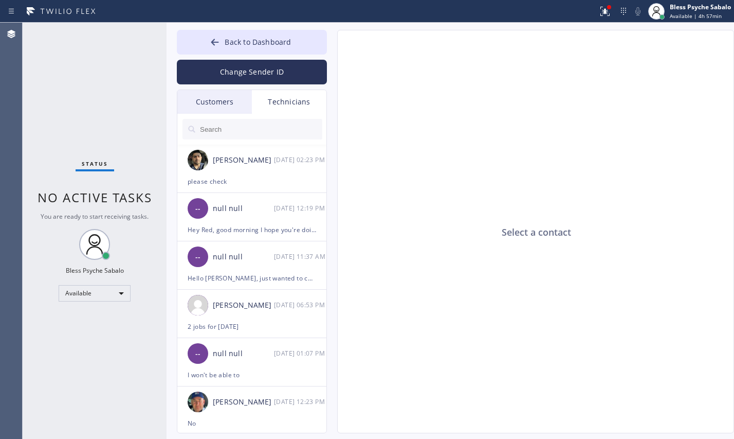
click at [279, 134] on input "text" at bounding box center [260, 129] width 123 height 21
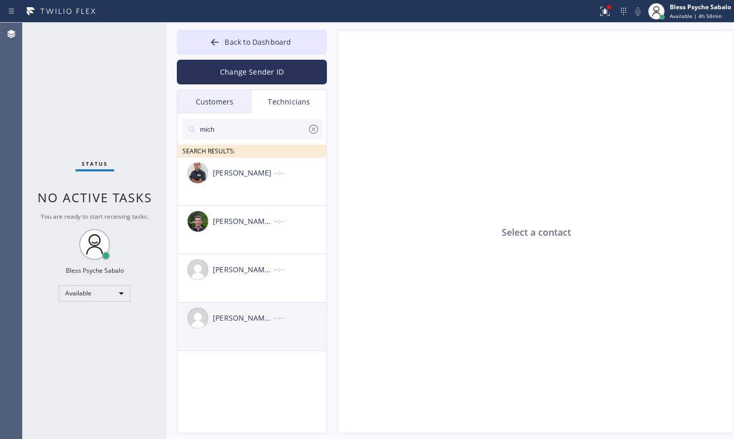
type input "mich"
drag, startPoint x: 265, startPoint y: 318, endPoint x: 272, endPoint y: 318, distance: 6.7
click at [266, 319] on div "[PERSON_NAME] [PERSON_NAME]" at bounding box center [243, 318] width 61 height 12
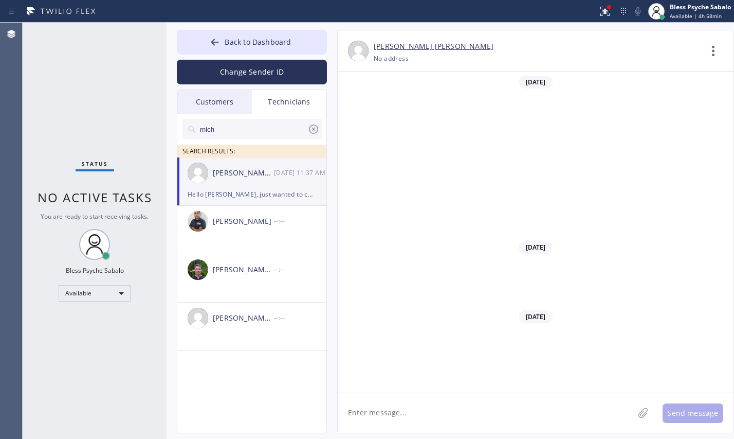
scroll to position [6526, 0]
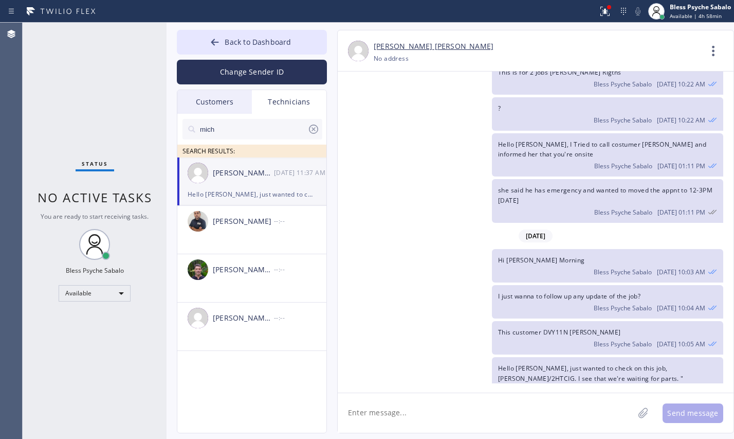
click at [486, 408] on textarea at bounding box center [486, 413] width 296 height 40
paste textarea "house-ho/ bathrooms water coming in out of the toilet and on the tub, think som…"
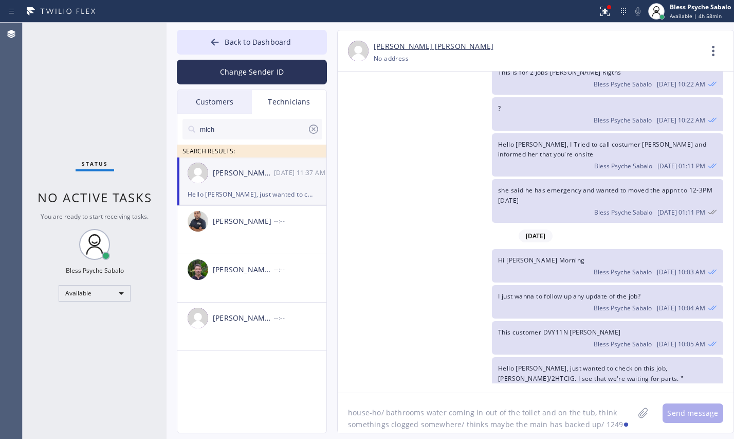
scroll to position [8, 0]
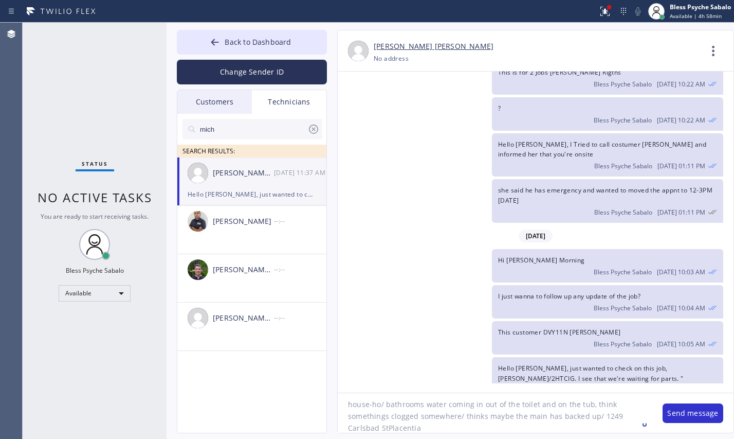
type textarea "house-ho/ bathrooms water coming in out of the toilet and on the tub, think som…"
click at [282, 181] on div "[PERSON_NAME] [PERSON_NAME] [DATE] 11:37 AM" at bounding box center [252, 172] width 150 height 31
click at [682, 412] on button "Send message" at bounding box center [693, 413] width 61 height 20
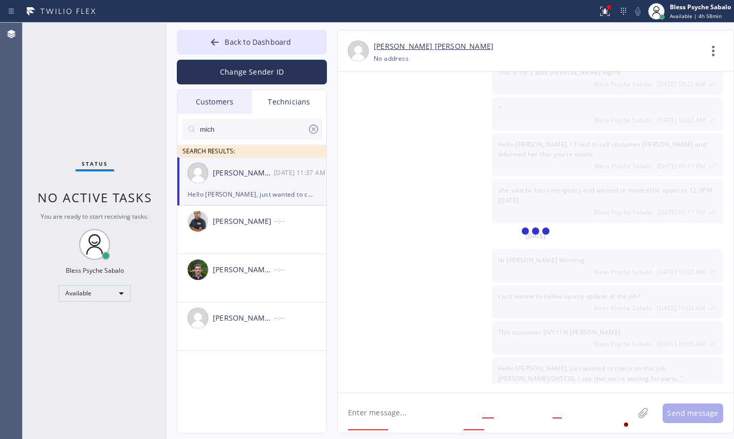
scroll to position [6583, 0]
click at [494, 404] on textarea at bounding box center [486, 413] width 296 height 40
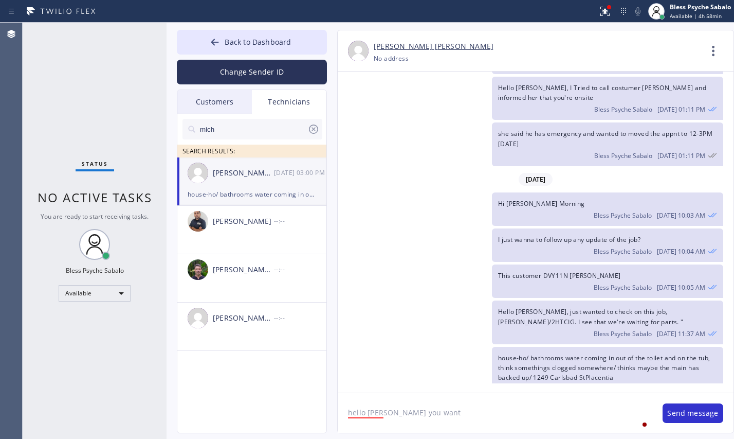
type textarea "hello [PERSON_NAME] you want t"
drag, startPoint x: 525, startPoint y: 399, endPoint x: 306, endPoint y: 395, distance: 218.5
click at [306, 395] on div "Back to Dashboard Change Sender ID Customers Technicians SC [PERSON_NAME] [DATE…" at bounding box center [451, 231] width 568 height 416
click at [388, 171] on div "[DATE] Hi [PERSON_NAME], my name is Red. One of the dispatchers here at 5 star …" at bounding box center [536, 227] width 396 height 312
click at [356, 125] on div "she said he has emergency and wanted to moved the appnt to 12-3PM [DATE] Bless …" at bounding box center [531, 143] width 386 height 43
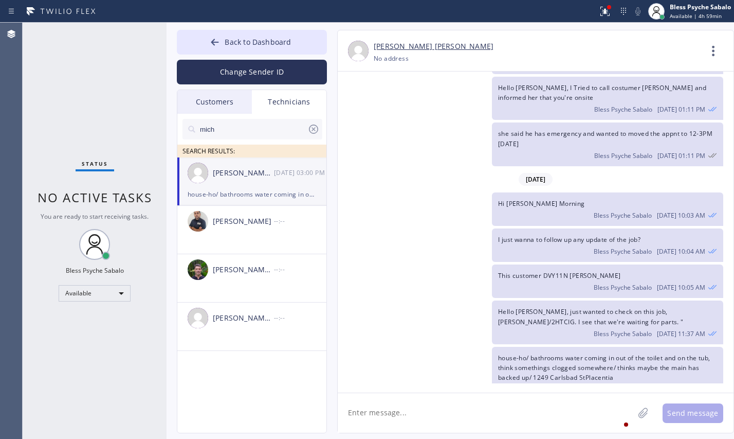
click at [297, 107] on div "Technicians" at bounding box center [289, 102] width 75 height 24
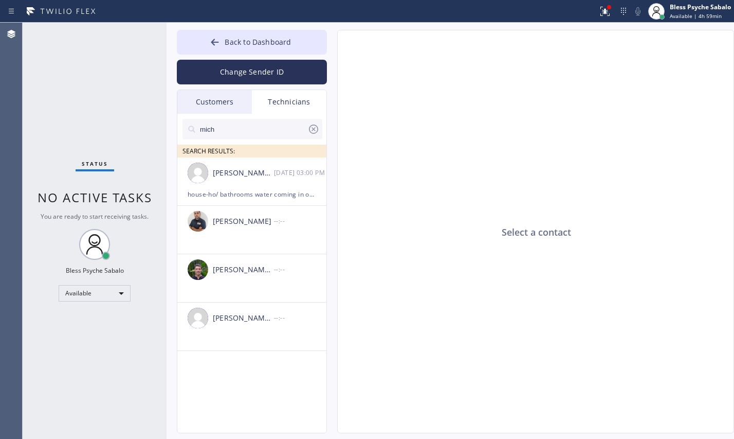
click at [311, 128] on icon at bounding box center [313, 129] width 12 height 12
click at [299, 105] on div "Technicians" at bounding box center [289, 102] width 75 height 24
click at [286, 132] on input "text" at bounding box center [260, 129] width 123 height 21
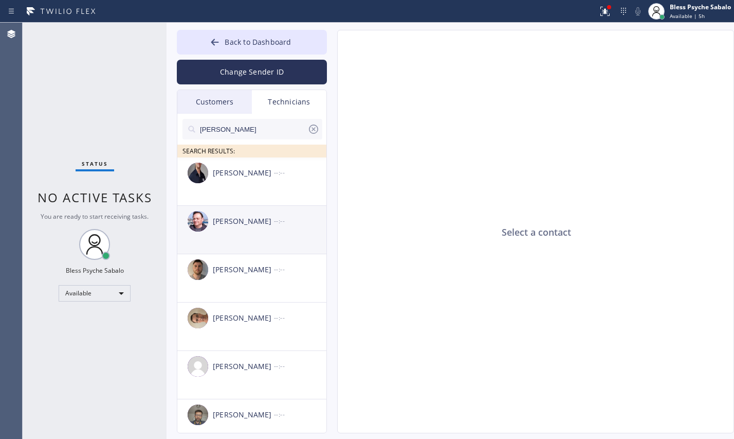
scroll to position [208, 0]
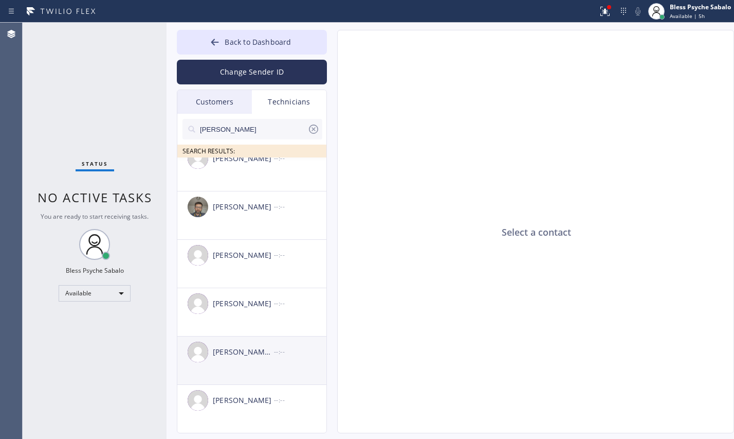
type input "[PERSON_NAME]"
click at [256, 371] on li "[PERSON_NAME] [PERSON_NAME] --:--" at bounding box center [252, 360] width 150 height 48
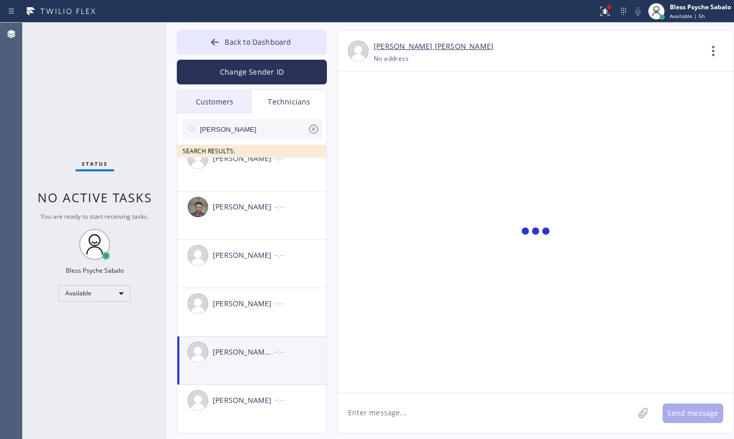
scroll to position [97, 0]
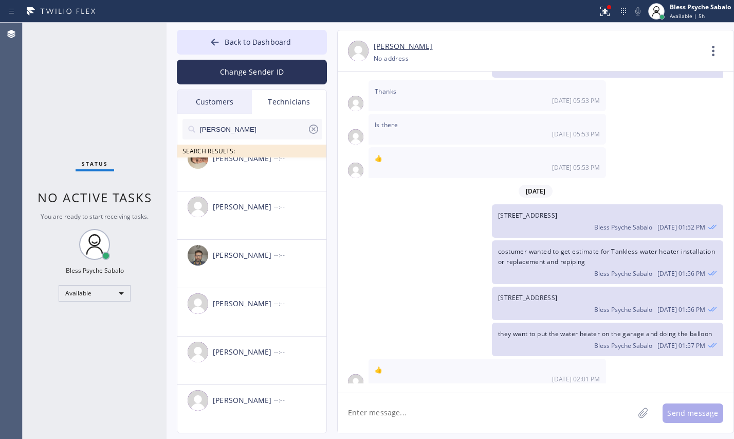
click at [385, 408] on textarea at bounding box center [486, 413] width 296 height 40
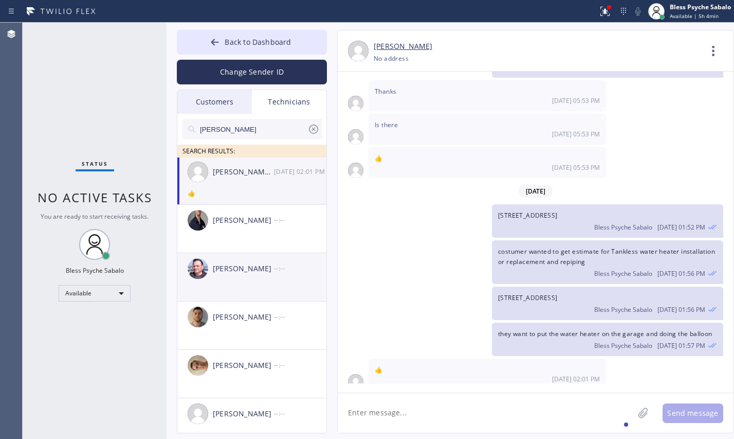
scroll to position [0, 0]
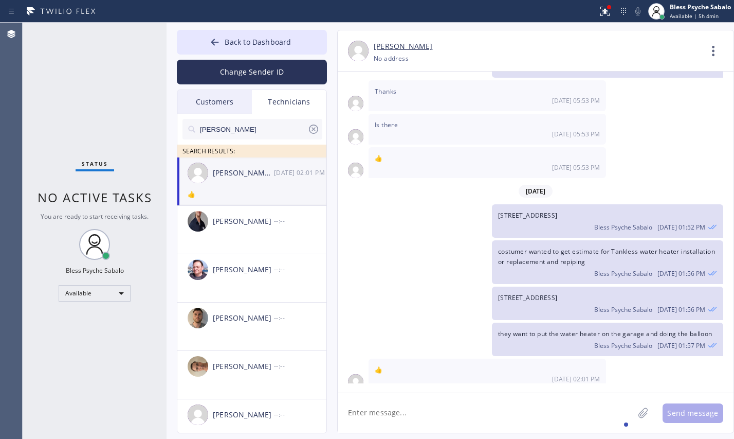
click at [288, 99] on div "Technicians" at bounding box center [289, 102] width 75 height 24
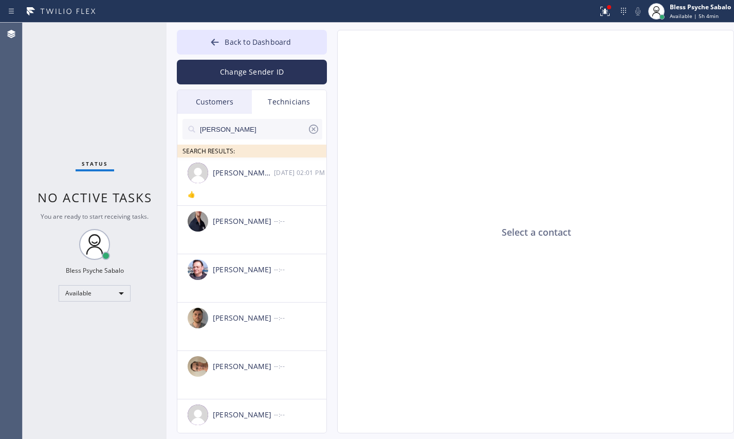
click at [228, 105] on div "Customers" at bounding box center [214, 102] width 75 height 24
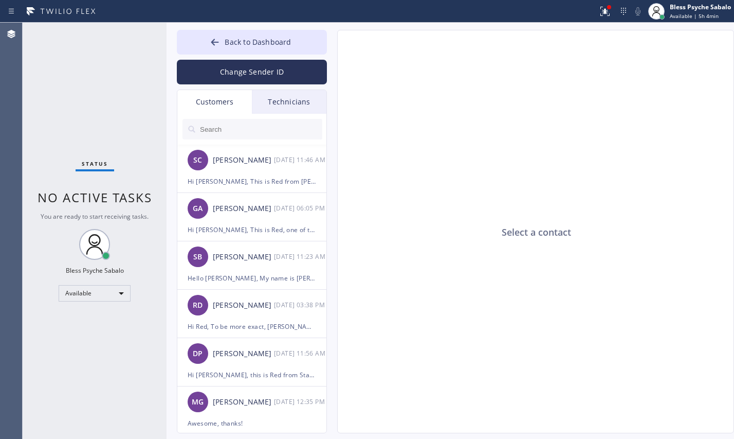
click at [289, 104] on div "Technicians" at bounding box center [289, 102] width 75 height 24
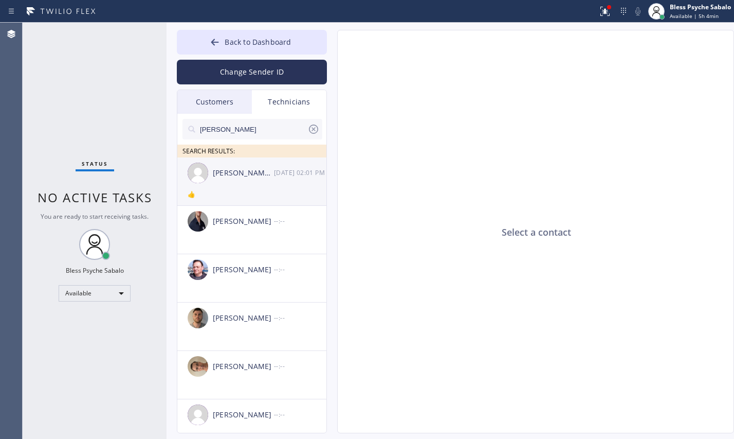
click at [263, 175] on div "[PERSON_NAME] [PERSON_NAME]" at bounding box center [243, 173] width 61 height 12
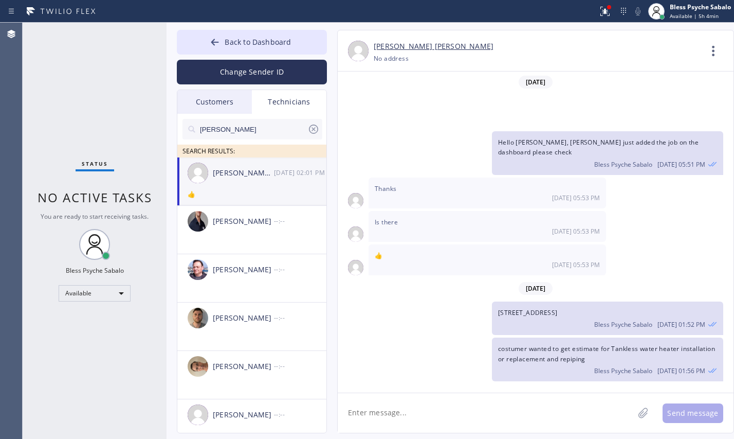
scroll to position [97, 0]
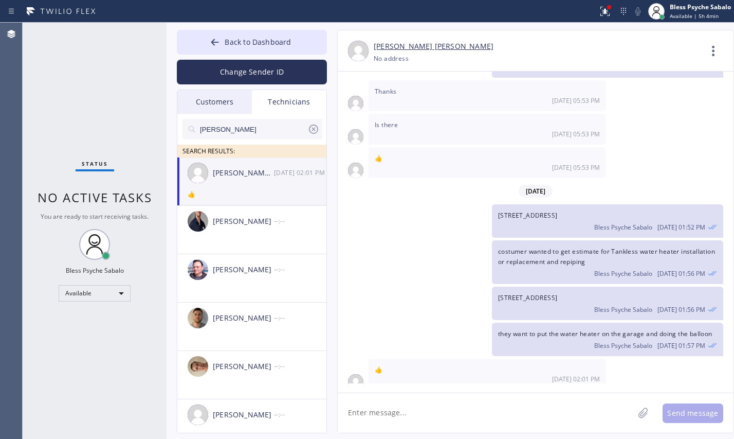
click at [490, 410] on textarea at bounding box center [486, 413] width 296 height 40
click at [260, 54] on div "Change Sender ID" at bounding box center [252, 69] width 150 height 30
click at [307, 134] on div "[PERSON_NAME]" at bounding box center [253, 129] width 140 height 21
click at [316, 126] on icon at bounding box center [313, 129] width 12 height 12
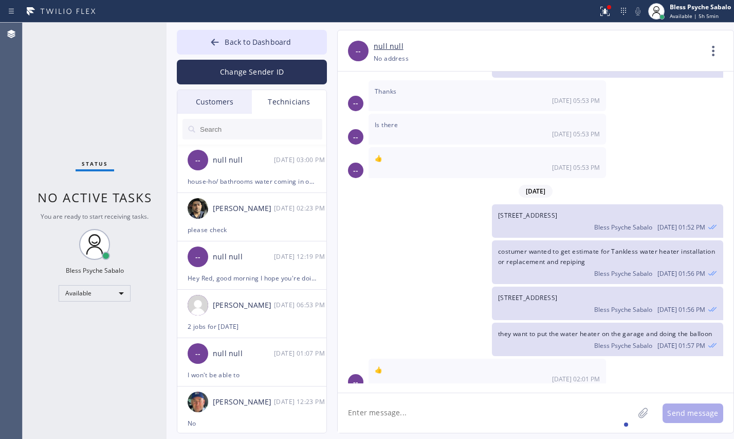
click at [504, 97] on div "Thanks [DATE] 05:53 PM" at bounding box center [488, 95] width 238 height 31
click at [445, 114] on div "Is there [DATE] 05:53 PM" at bounding box center [488, 129] width 238 height 31
click at [443, 208] on div "[STREET_ADDRESS] Bless Psyche Sabalo [DATE] 01:52 PM" at bounding box center [531, 220] width 386 height 33
click at [284, 52] on button "Back to Dashboard" at bounding box center [252, 42] width 150 height 25
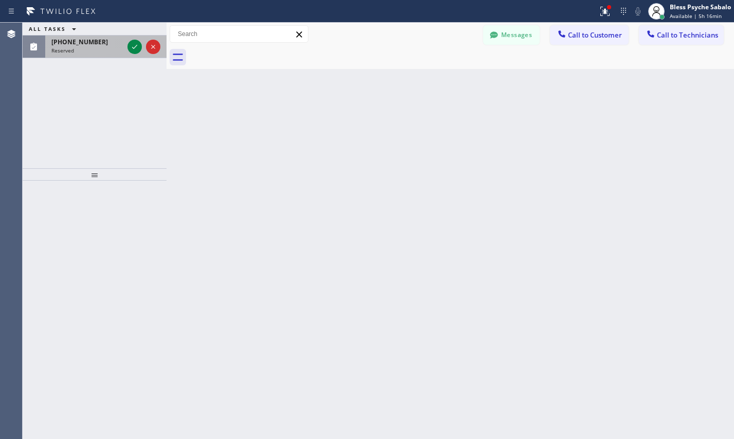
drag, startPoint x: 48, startPoint y: 39, endPoint x: 56, endPoint y: 46, distance: 10.2
click at [48, 38] on div "[PHONE_NUMBER] Reserved" at bounding box center [85, 46] width 80 height 23
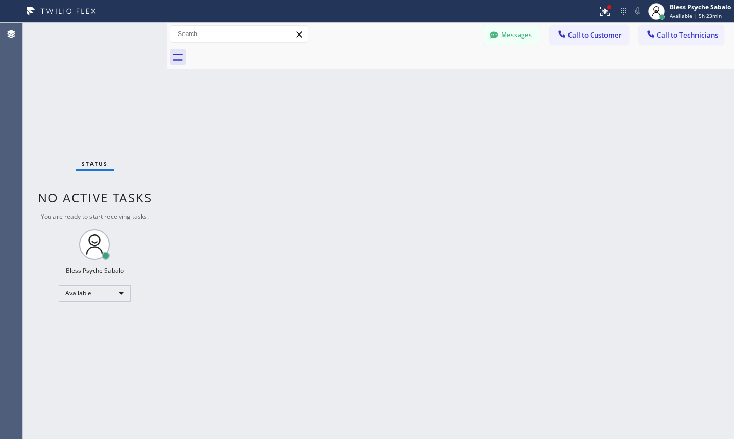
drag, startPoint x: 463, startPoint y: 142, endPoint x: 459, endPoint y: 131, distance: 12.7
click at [465, 147] on div "Back to Dashboard Change Sender ID Customers Technicians SC [PERSON_NAME] [DATE…" at bounding box center [451, 231] width 568 height 416
click at [502, 29] on button "Messages" at bounding box center [511, 35] width 57 height 20
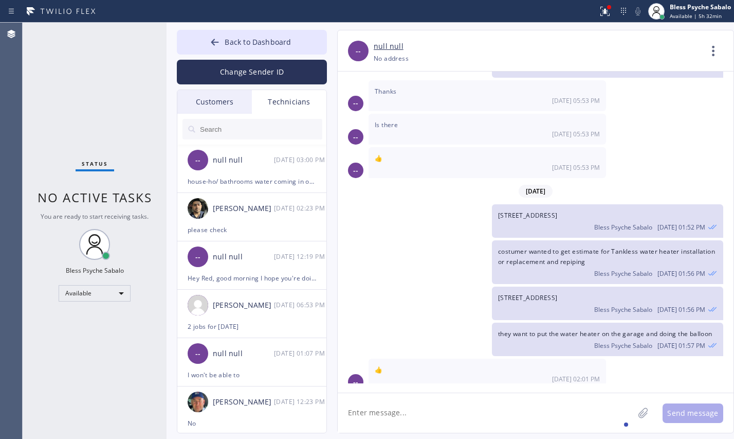
drag, startPoint x: 303, startPoint y: 103, endPoint x: 287, endPoint y: 134, distance: 34.7
click at [303, 103] on div "Technicians" at bounding box center [289, 102] width 75 height 24
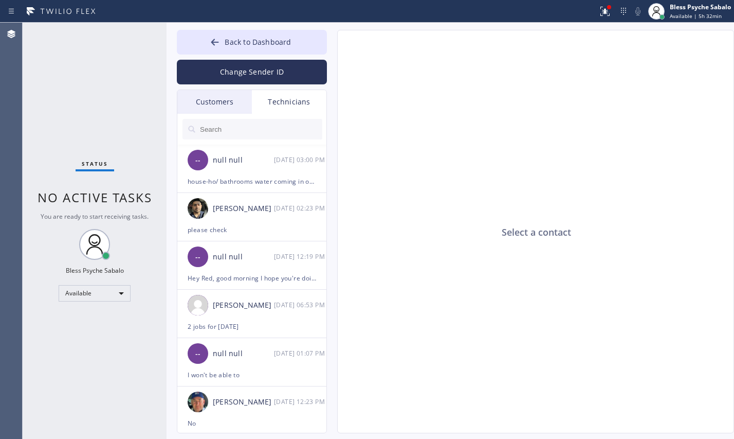
click at [287, 134] on input "text" at bounding box center [260, 129] width 123 height 21
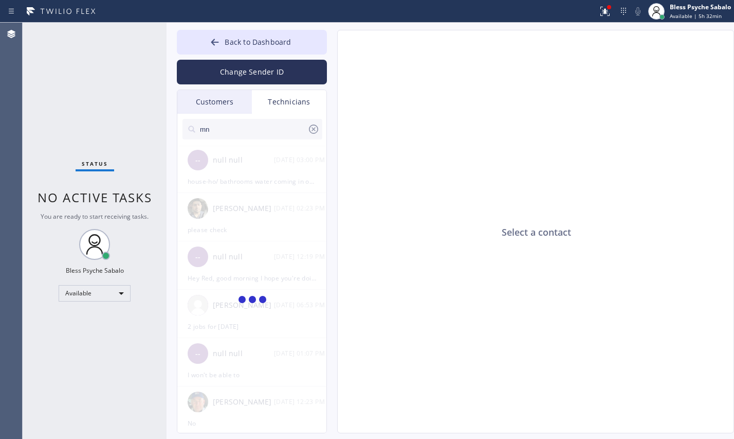
type input "m"
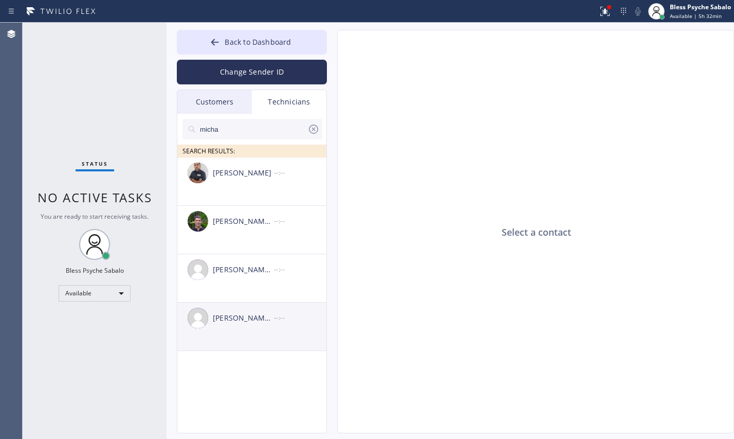
type input "micha"
click at [283, 306] on div "[PERSON_NAME] [PERSON_NAME] --:--" at bounding box center [252, 317] width 150 height 31
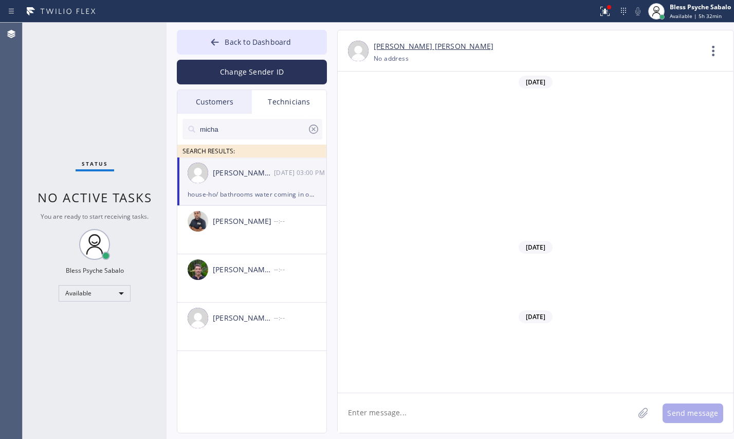
scroll to position [6583, 0]
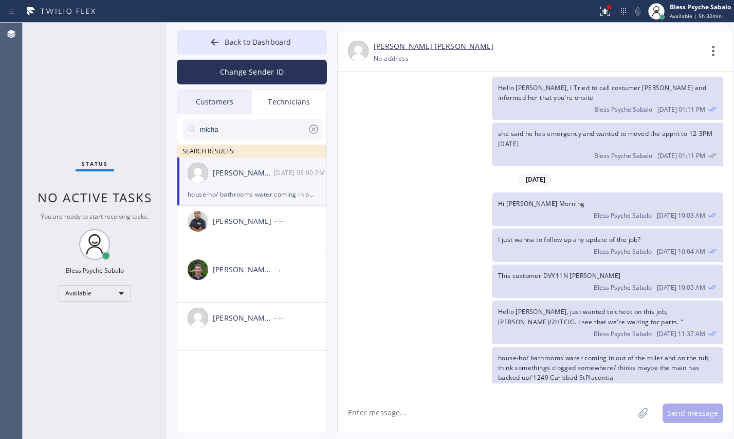
click at [446, 317] on div "Hello [PERSON_NAME], just wanted to check on this job, [PERSON_NAME]/2HTCIG. I …" at bounding box center [531, 321] width 386 height 43
click at [710, 48] on icon at bounding box center [713, 51] width 25 height 25
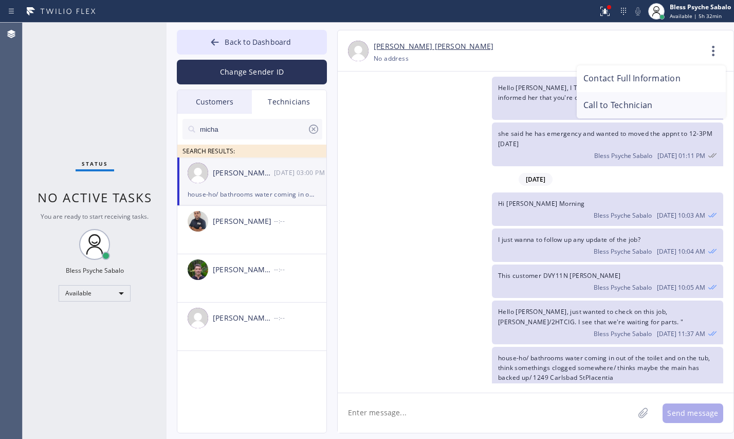
click at [657, 101] on li "Call to Technician" at bounding box center [651, 105] width 149 height 27
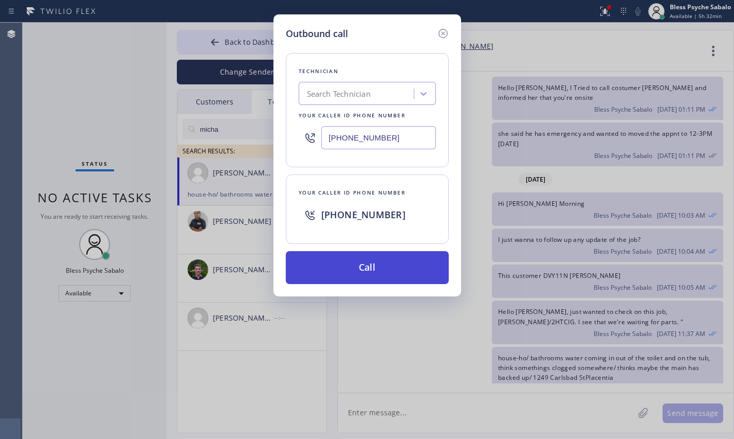
click at [396, 281] on button "Call" at bounding box center [367, 267] width 163 height 33
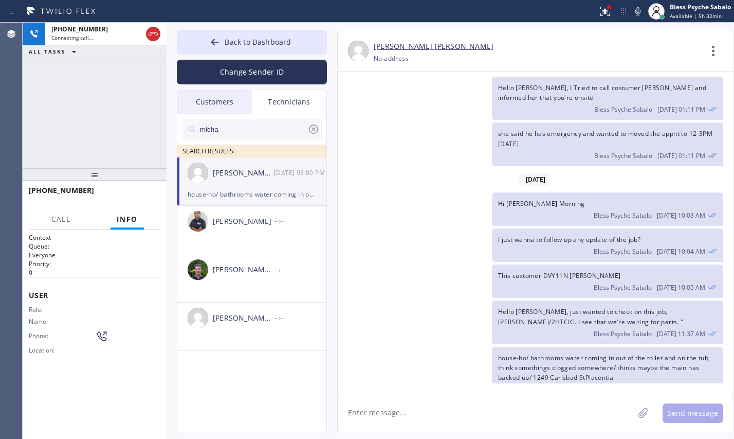
click at [435, 228] on div "I just wanna to follow up any update of the job? Bless Psyche Sabalo [DATE] 10:…" at bounding box center [531, 244] width 386 height 33
click at [130, 188] on button "HANG UP" at bounding box center [137, 195] width 48 height 14
drag, startPoint x: 130, startPoint y: 152, endPoint x: 139, endPoint y: 149, distance: 9.9
click at [130, 143] on div "[PHONE_NUMBER] Live | 00:06 ALL TASKS ALL TASKS ACTIVE TASKS TASKS IN WRAP UP" at bounding box center [95, 95] width 144 height 145
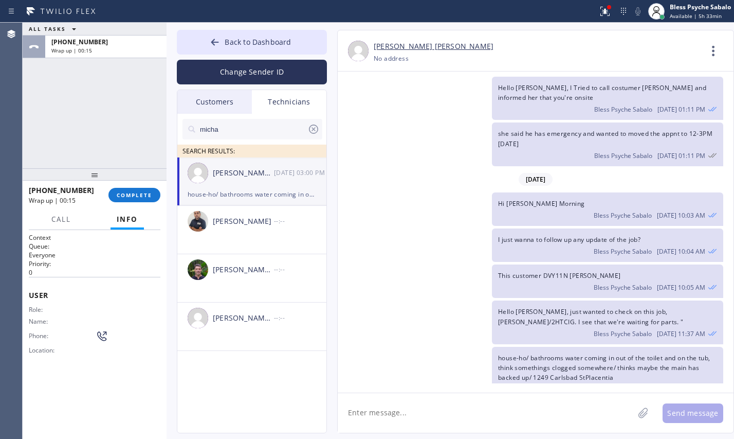
drag, startPoint x: 399, startPoint y: 189, endPoint x: 268, endPoint y: 129, distance: 144.5
click at [399, 192] on div "Hi [PERSON_NAME] Morning Bless Psyche Sabalo [DATE] 10:03 AM" at bounding box center [531, 208] width 386 height 33
click at [239, 195] on div "house-ho/ bathrooms water coming in out of the toilet and on the tub, think som…" at bounding box center [252, 194] width 129 height 12
click at [255, 193] on div "house-ho/ bathrooms water coming in out of the toilet and on the tub, think som…" at bounding box center [252, 194] width 129 height 12
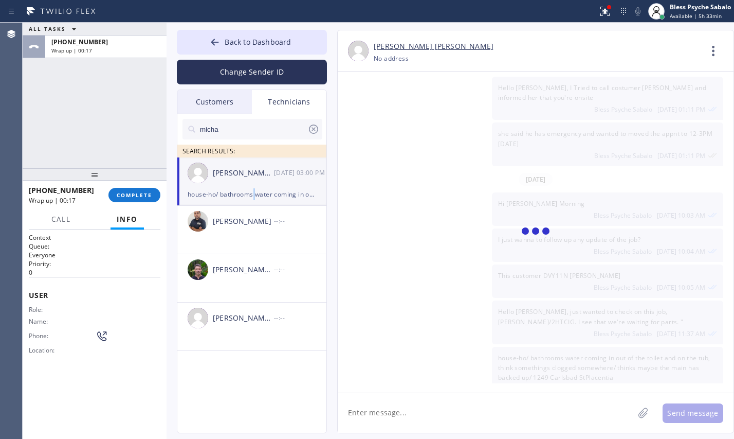
click at [255, 193] on div "house-ho/ bathrooms water coming in out of the toilet and on the tub, think som…" at bounding box center [252, 194] width 129 height 12
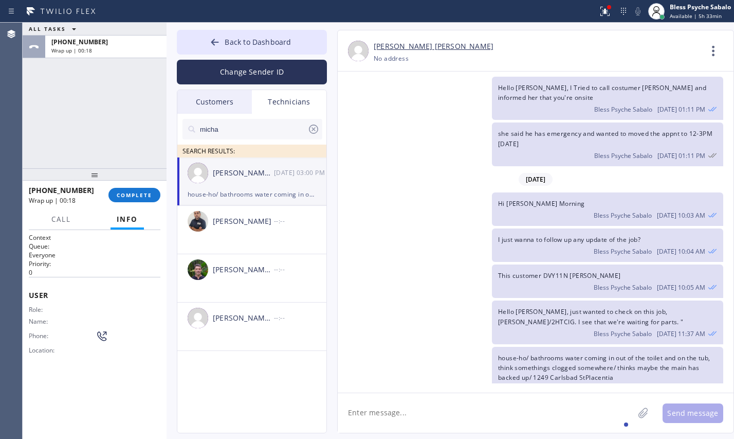
click at [387, 422] on textarea at bounding box center [486, 413] width 296 height 40
type textarea "hello"
click at [123, 197] on span "COMPLETE" at bounding box center [134, 194] width 35 height 7
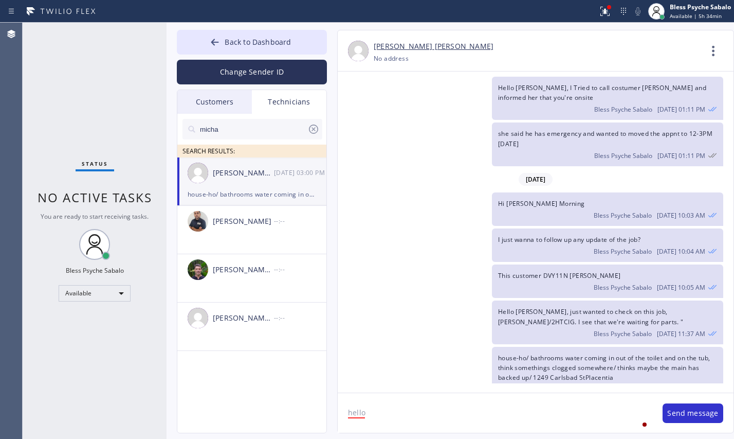
click at [116, 191] on span "No active tasks" at bounding box center [95, 197] width 115 height 17
click at [371, 138] on div "she said he has emergency and wanted to moved the appnt to 12-3PM [DATE] Bless …" at bounding box center [531, 143] width 386 height 43
click at [251, 40] on span "Back to Dashboard" at bounding box center [258, 42] width 66 height 10
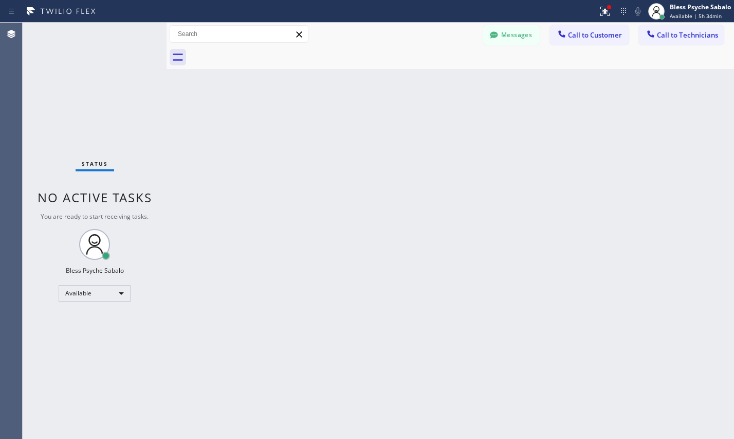
drag, startPoint x: 355, startPoint y: 208, endPoint x: 348, endPoint y: 242, distance: 34.2
click at [354, 214] on div "Back to Dashboard Change Sender ID Customers Technicians SC [PERSON_NAME] [DATE…" at bounding box center [451, 231] width 568 height 416
click at [402, 173] on div "Back to Dashboard Change Sender ID Customers Technicians SC [PERSON_NAME] [DATE…" at bounding box center [451, 231] width 568 height 416
click at [576, 79] on div "Back to Dashboard Change Sender ID Customers Technicians SC [PERSON_NAME] [DATE…" at bounding box center [451, 231] width 568 height 416
click at [598, 38] on span "Call to Customer" at bounding box center [595, 34] width 54 height 9
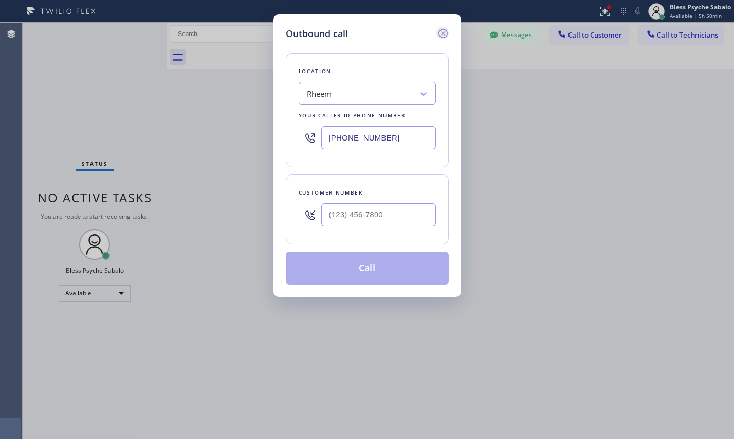
click at [443, 29] on icon at bounding box center [442, 33] width 9 height 9
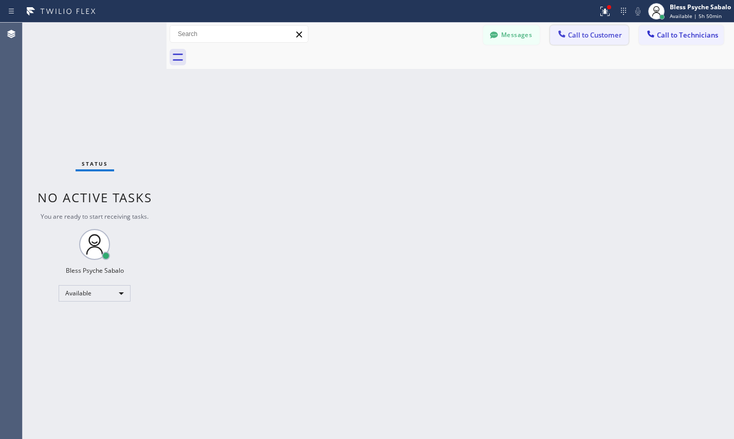
click at [580, 37] on span "Call to Customer" at bounding box center [595, 34] width 54 height 9
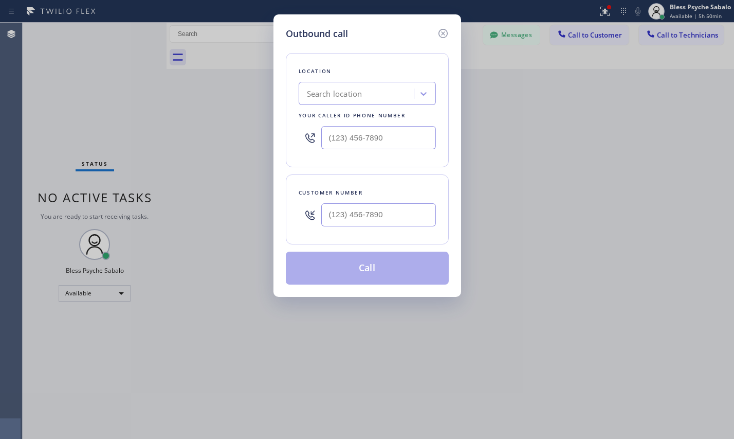
type input "[PHONE_NUMBER]"
click at [427, 35] on div "Outbound call" at bounding box center [367, 34] width 163 height 14
drag, startPoint x: 435, startPoint y: 31, endPoint x: 443, endPoint y: 29, distance: 8.5
click at [437, 31] on div "Outbound call" at bounding box center [367, 34] width 163 height 14
click at [449, 28] on icon at bounding box center [443, 33] width 12 height 12
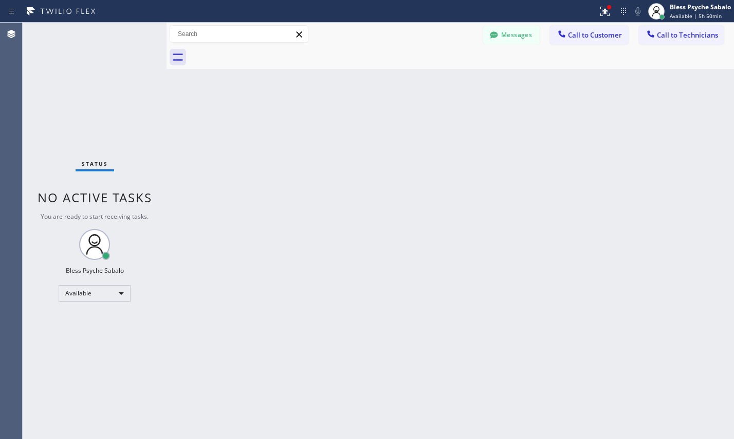
click at [601, 77] on div "Back to Dashboard Change Sender ID Customers Technicians SC [PERSON_NAME] [DATE…" at bounding box center [451, 231] width 568 height 416
click at [682, 38] on span "Call to Technicians" at bounding box center [687, 34] width 61 height 9
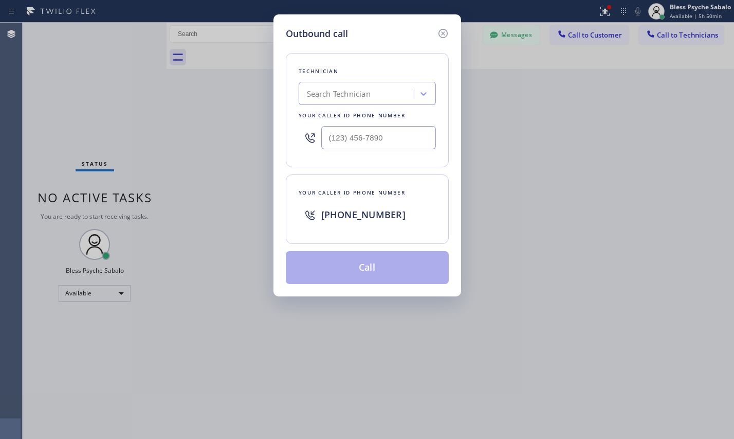
click at [356, 84] on div "Search Technician" at bounding box center [367, 93] width 137 height 23
type input "[PERSON_NAME]"
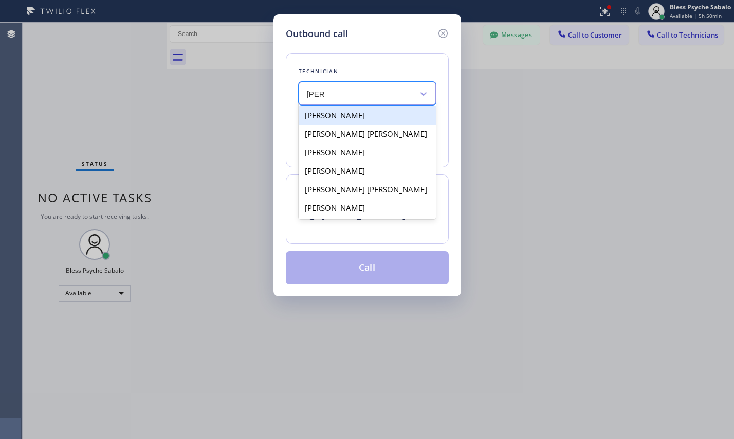
drag, startPoint x: 379, startPoint y: 121, endPoint x: 384, endPoint y: 177, distance: 55.7
click at [379, 121] on div "[PERSON_NAME]" at bounding box center [367, 115] width 137 height 19
type input "[PHONE_NUMBER]"
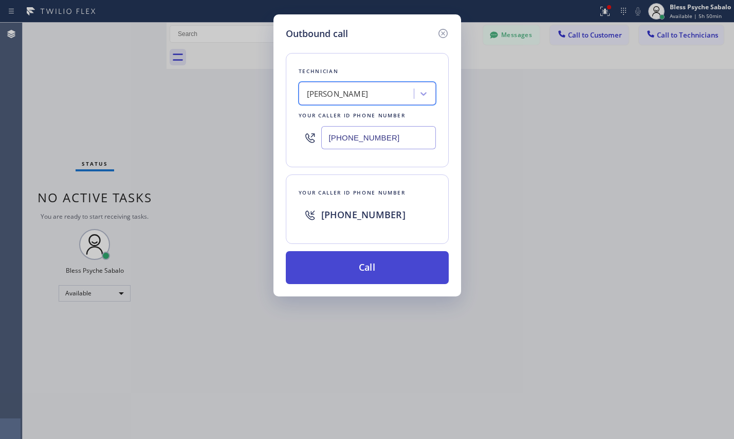
click at [377, 268] on button "Call" at bounding box center [367, 267] width 163 height 33
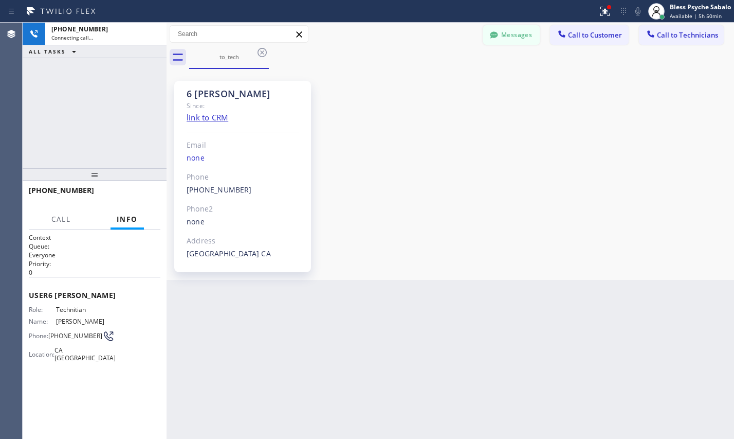
click at [502, 35] on button "Messages" at bounding box center [511, 35] width 57 height 20
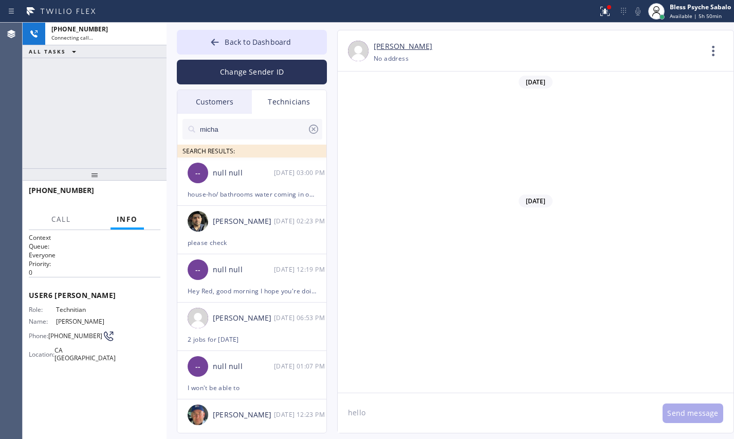
scroll to position [18249, 0]
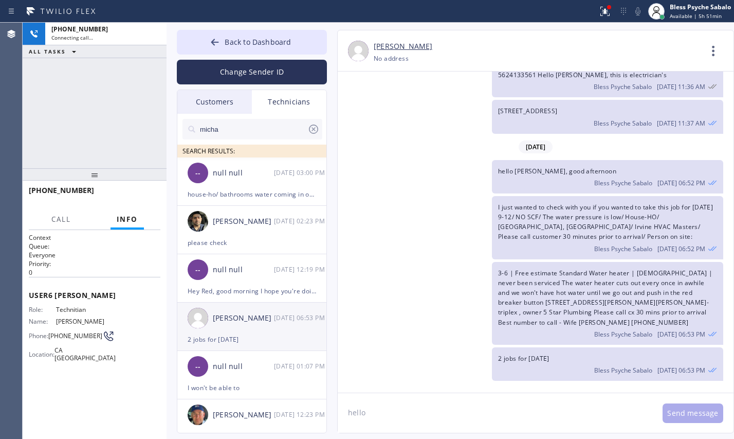
click at [266, 334] on div "2 jobs for [DATE]" at bounding box center [252, 339] width 129 height 12
click at [393, 393] on div "[PERSON_NAME] [PHONE_NUMBER] Choose phone number [PHONE_NUMBER] No address Cont…" at bounding box center [535, 231] width 397 height 403
drag, startPoint x: 393, startPoint y: 407, endPoint x: 354, endPoint y: 408, distance: 39.1
click at [393, 407] on textarea "hello" at bounding box center [495, 413] width 315 height 40
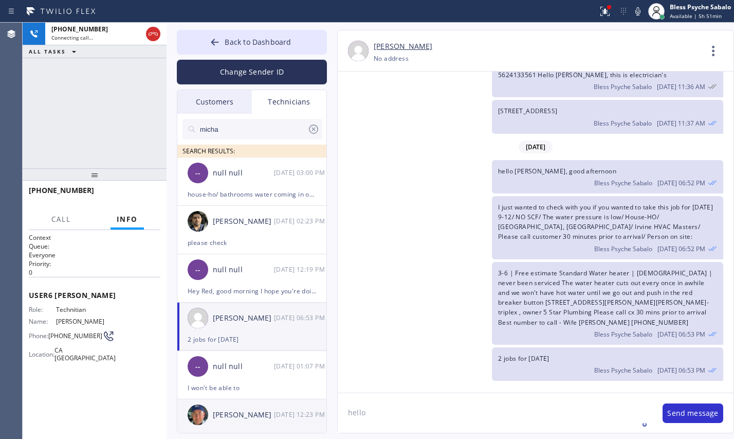
drag, startPoint x: 354, startPoint y: 408, endPoint x: 317, endPoint y: 410, distance: 36.6
click at [303, 409] on div "Back to Dashboard Change Sender ID Customers Technicians SC [PERSON_NAME] [DATE…" at bounding box center [451, 231] width 568 height 416
paste textarea "[GEOGRAPHIC_DATA]"
click at [430, 173] on div "hello [PERSON_NAME], good afternoon Bless Psyche Sabalo [DATE] 06:52 PM" at bounding box center [531, 176] width 386 height 33
click at [467, 407] on textarea "[GEOGRAPHIC_DATA]" at bounding box center [495, 413] width 315 height 40
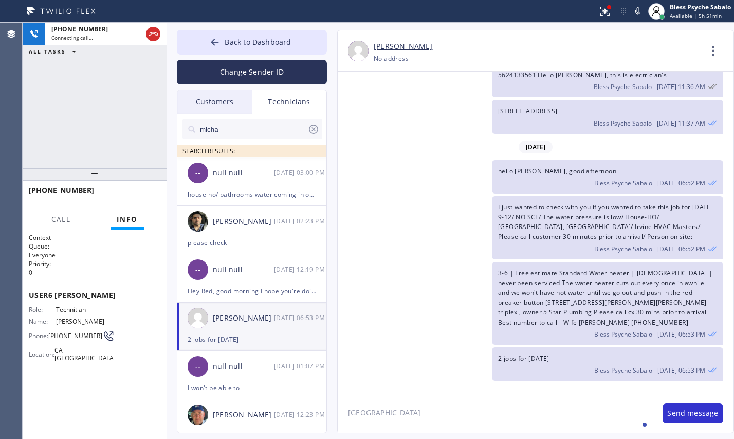
paste textarea "water is not coming out in the faucet it goes down to the pipe which separated …"
drag, startPoint x: 486, startPoint y: 406, endPoint x: 300, endPoint y: 393, distance: 186.1
click at [300, 393] on div "Back to Dashboard Change Sender ID Customers Technicians SC [PERSON_NAME] [DATE…" at bounding box center [451, 231] width 568 height 416
paste textarea "water is not coming out in the faucet it goes down to the pipe which separated …"
type textarea "water is not coming out in the faucet it goes down to the pipe which separated …"
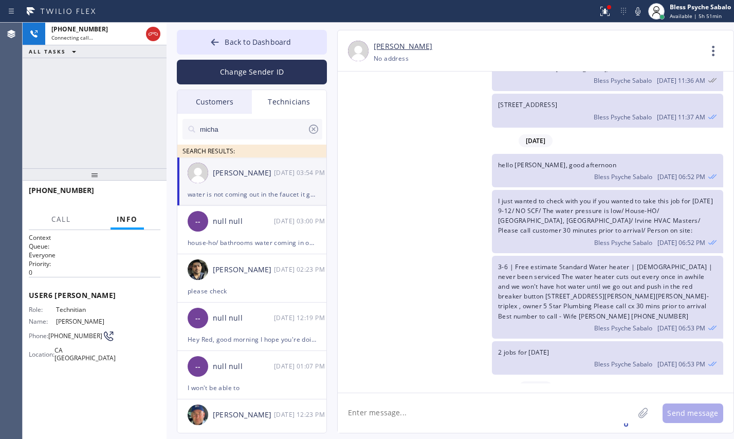
scroll to position [18319, 0]
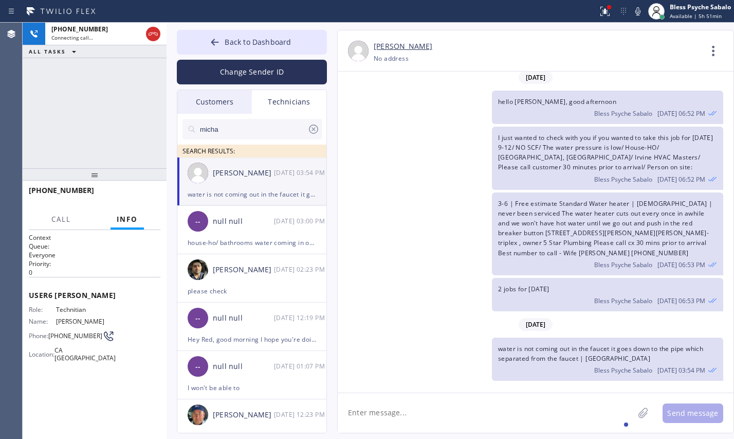
click at [500, 426] on textarea at bounding box center [486, 413] width 296 height 40
click at [495, 174] on div "I just wanted to check with you if you wanted to take this job for [DATE] 9-12/…" at bounding box center [607, 157] width 231 height 63
click at [139, 186] on div "[PHONE_NUMBER] Live | 00:05 HANG UP" at bounding box center [95, 194] width 132 height 27
click at [119, 126] on div "[PHONE_NUMBER] Live | 00:05 ALL TASKS ALL TASKS ACTIVE TASKS TASKS IN WRAP UP" at bounding box center [95, 95] width 144 height 145
click at [157, 193] on button "HANG UP" at bounding box center [137, 195] width 48 height 14
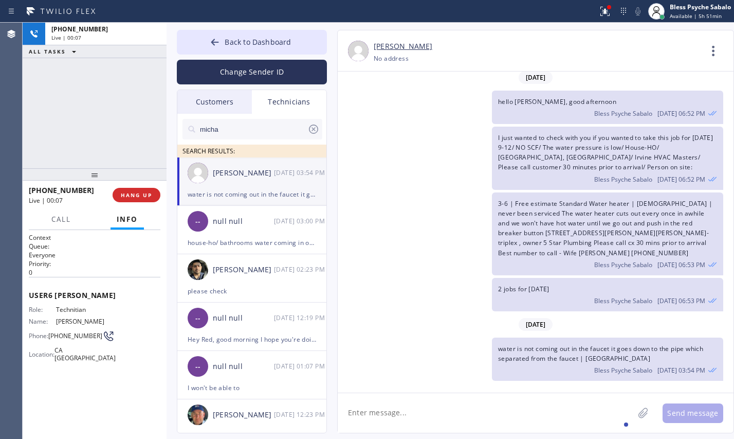
click at [126, 141] on div "[PHONE_NUMBER] Live | 00:07 ALL TASKS ALL TASKS ACTIVE TASKS TASKS IN WRAP UP" at bounding box center [95, 95] width 144 height 145
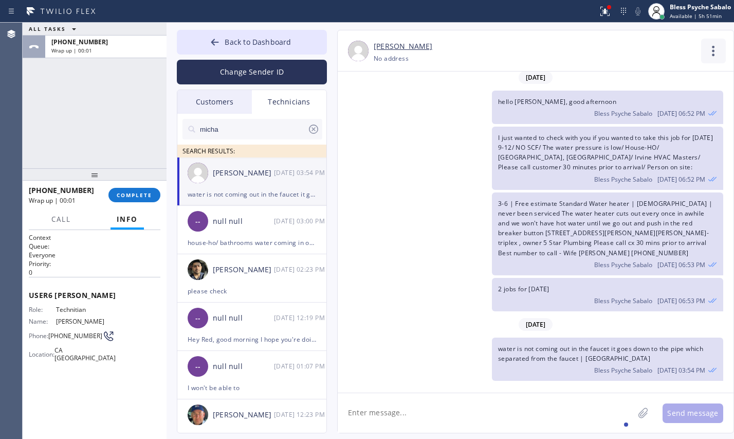
click at [720, 50] on icon at bounding box center [713, 51] width 25 height 25
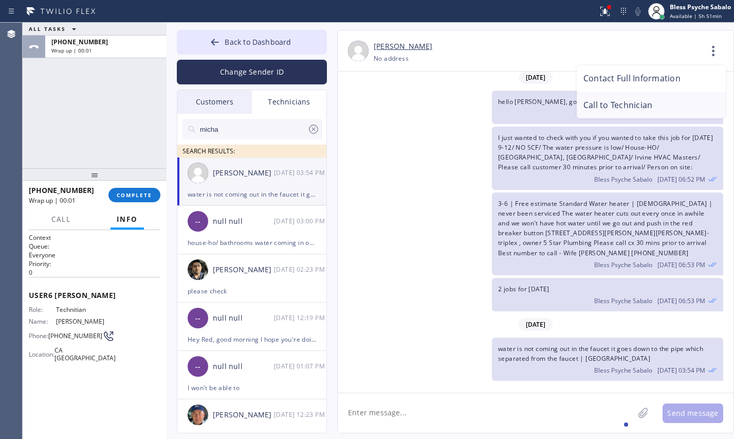
click at [597, 99] on li "Call to Technician" at bounding box center [651, 105] width 149 height 27
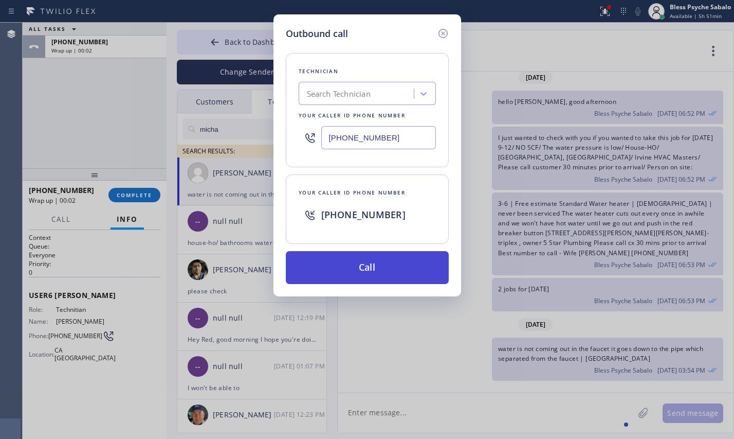
click at [377, 263] on button "Call" at bounding box center [367, 267] width 163 height 33
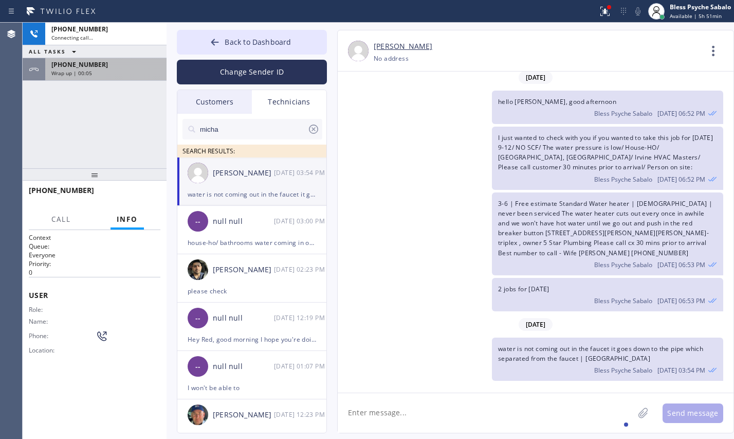
click at [108, 79] on div "[PHONE_NUMBER] Wrap up | 00:05" at bounding box center [95, 69] width 144 height 23
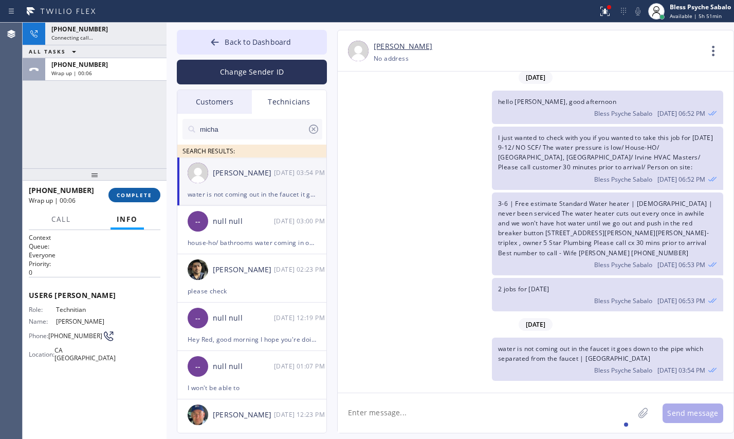
click at [126, 195] on span "COMPLETE" at bounding box center [134, 194] width 35 height 7
click at [118, 154] on div "[PHONE_NUMBER] Connecting call… ALL TASKS ALL TASKS ACTIVE TASKS TASKS IN WRAP …" at bounding box center [95, 95] width 144 height 145
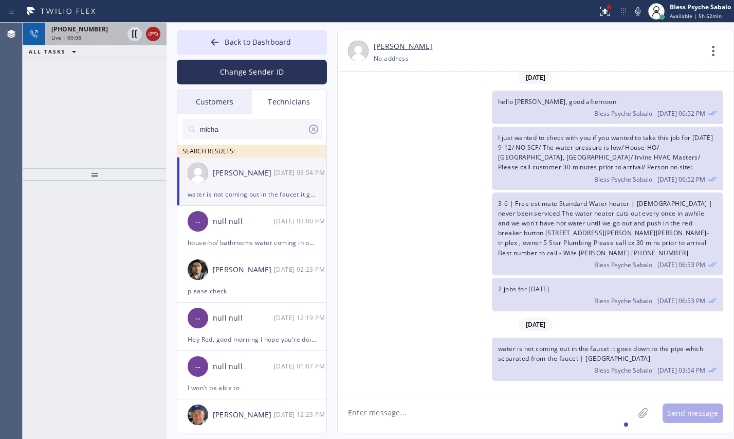
click at [157, 35] on icon at bounding box center [153, 34] width 12 height 12
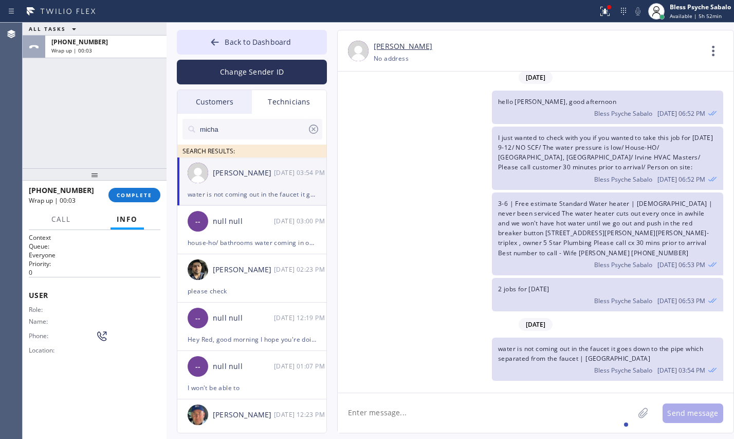
click at [447, 299] on div "2 jobs for [DATE] Bless Psyche Sabalo [DATE] 06:53 PM" at bounding box center [531, 294] width 386 height 33
drag, startPoint x: 629, startPoint y: 354, endPoint x: 497, endPoint y: 338, distance: 133.6
click at [497, 338] on div "water is not coming out in the faucet it goes down to the pipe which separated …" at bounding box center [607, 358] width 231 height 43
copy span "water is not coming out in the faucet it goes down to the pipe which separated …"
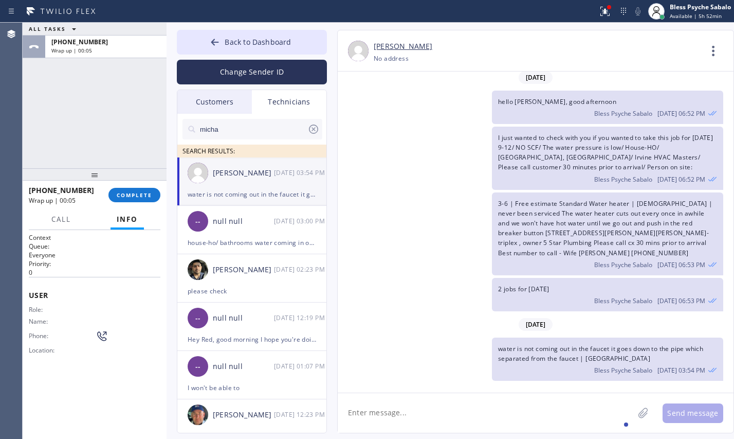
click at [441, 296] on div "2 jobs for [DATE] Bless Psyche Sabalo [DATE] 06:53 PM" at bounding box center [531, 294] width 386 height 33
drag, startPoint x: 394, startPoint y: 229, endPoint x: 389, endPoint y: 225, distance: 6.2
click at [393, 227] on div "3-6 | Free estimate Standard Water heater | [DEMOGRAPHIC_DATA] | never been ser…" at bounding box center [531, 233] width 386 height 83
drag, startPoint x: 126, startPoint y: 199, endPoint x: 116, endPoint y: 171, distance: 29.9
click at [125, 199] on button "COMPLETE" at bounding box center [134, 195] width 52 height 14
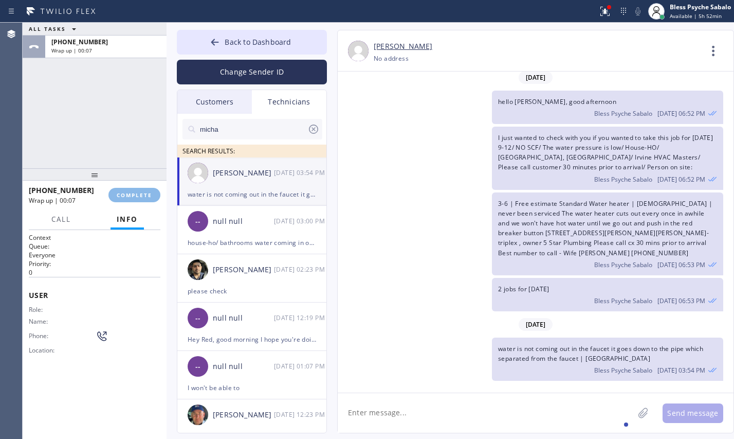
click at [110, 151] on div "ALL TASKS ALL TASKS ACTIVE TASKS TASKS IN WRAP UP [PHONE_NUMBER] Wrap up | 00:07" at bounding box center [95, 95] width 144 height 145
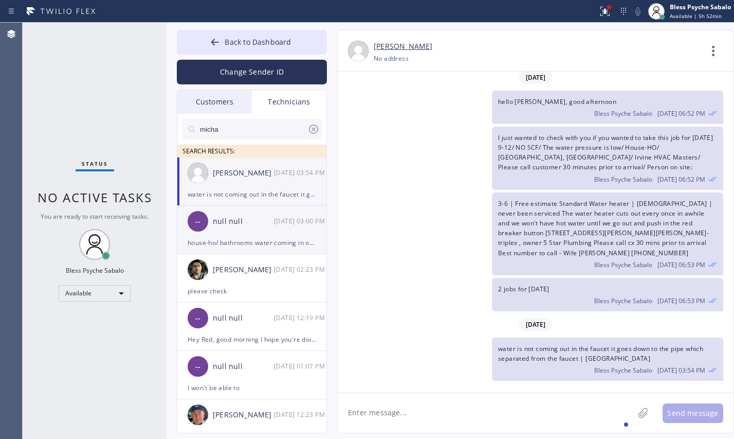
click at [256, 235] on div "-- null null [DATE] 03:00 PM" at bounding box center [252, 221] width 150 height 31
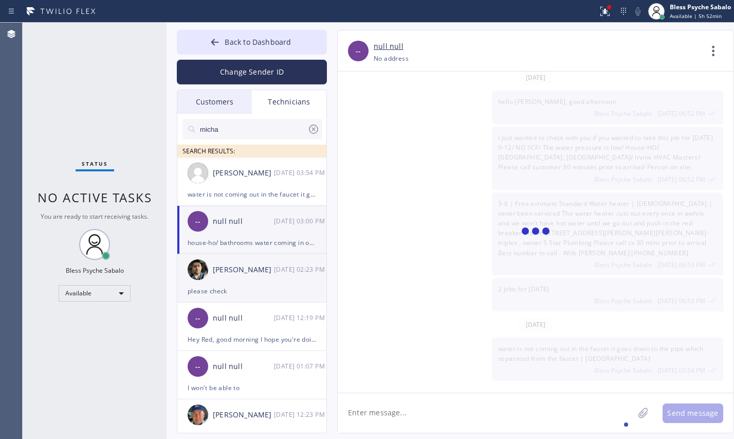
scroll to position [6583, 0]
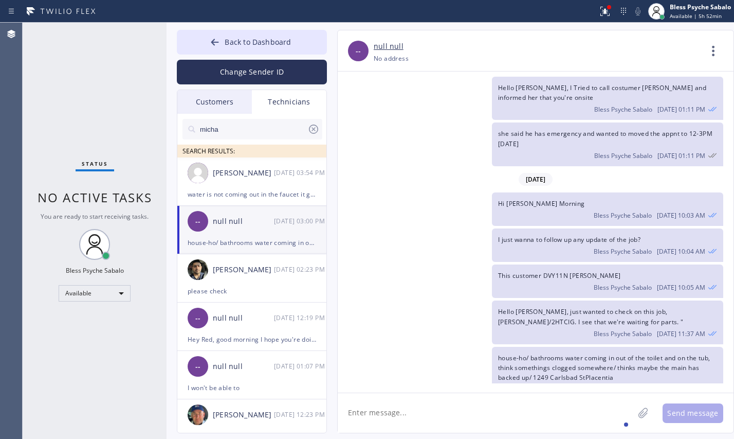
click at [423, 410] on textarea at bounding box center [486, 413] width 296 height 40
paste textarea "water is not coming out in the faucet it goes down to the pipe which separated …"
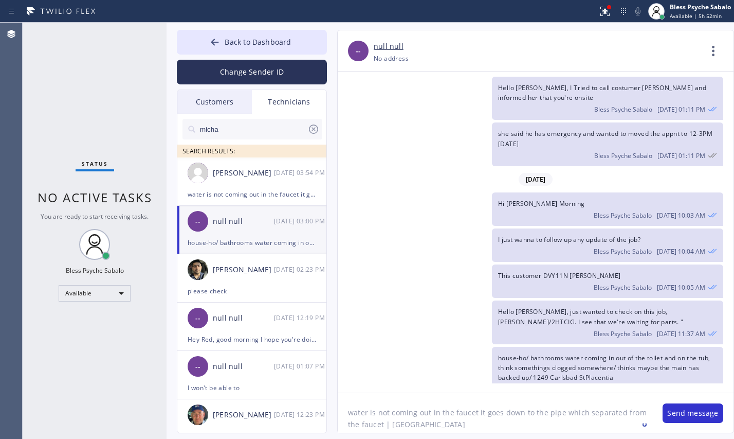
scroll to position [21, 0]
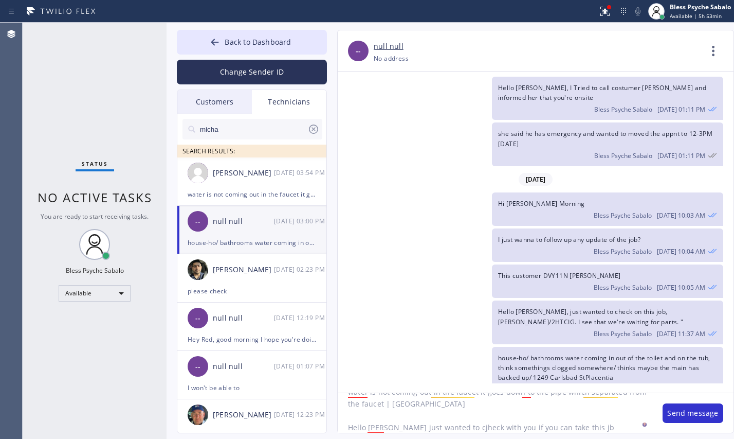
type textarea "water is not coming out in the faucet it goes down to the pipe which separated …"
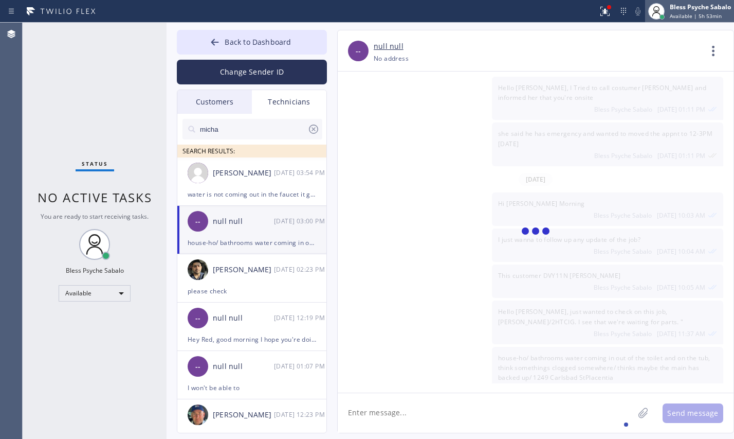
scroll to position [6638, 0]
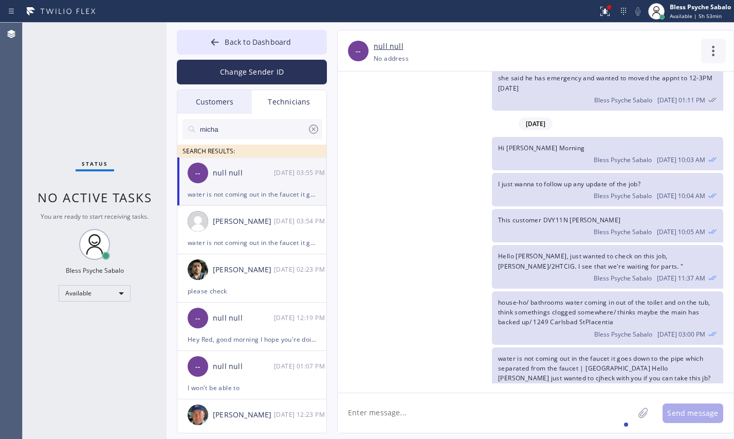
click at [715, 50] on icon at bounding box center [713, 51] width 25 height 25
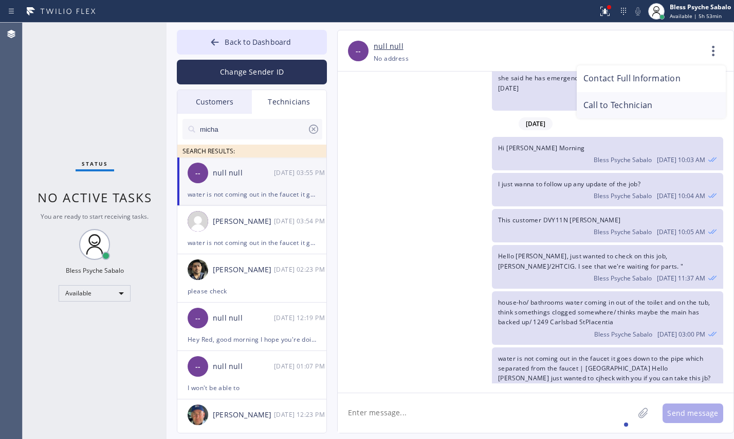
click at [640, 105] on li "Call to Technician" at bounding box center [651, 105] width 149 height 27
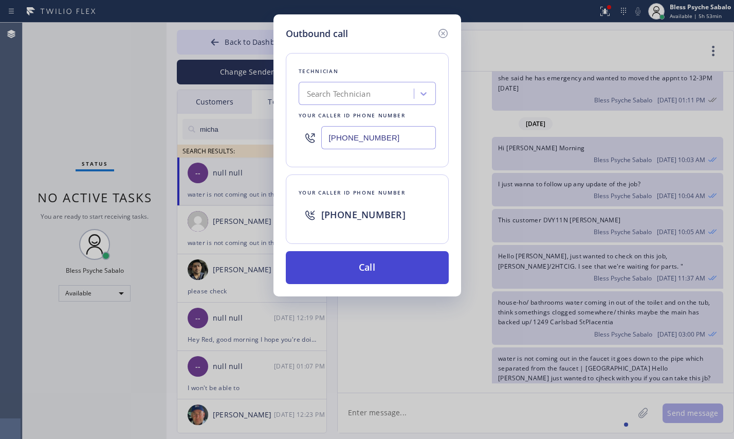
click at [419, 270] on button "Call" at bounding box center [367, 267] width 163 height 33
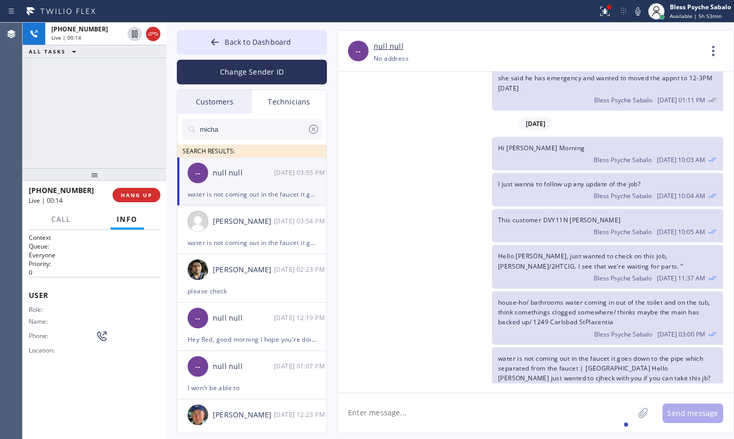
drag, startPoint x: 468, startPoint y: 179, endPoint x: 471, endPoint y: 188, distance: 9.3
click at [468, 179] on div "I just wanna to follow up any update of the job? Bless Psyche Sabalo [DATE] 10:…" at bounding box center [531, 189] width 386 height 33
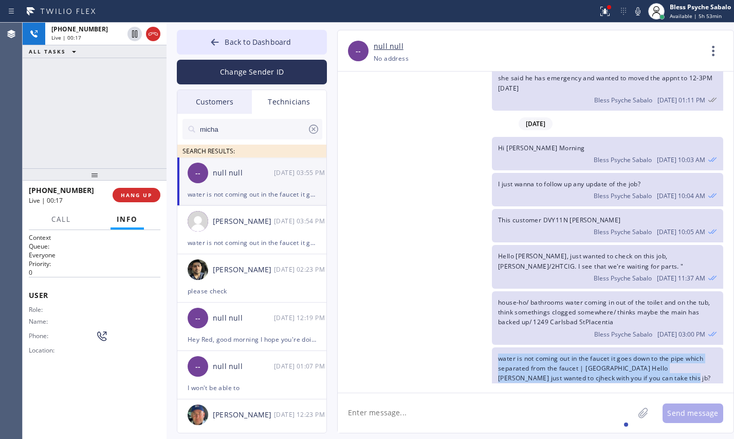
drag, startPoint x: 636, startPoint y: 357, endPoint x: 498, endPoint y: 335, distance: 140.5
click at [498, 347] on div "water is not coming out in the faucet it goes down to the pipe which separated …" at bounding box center [607, 373] width 231 height 53
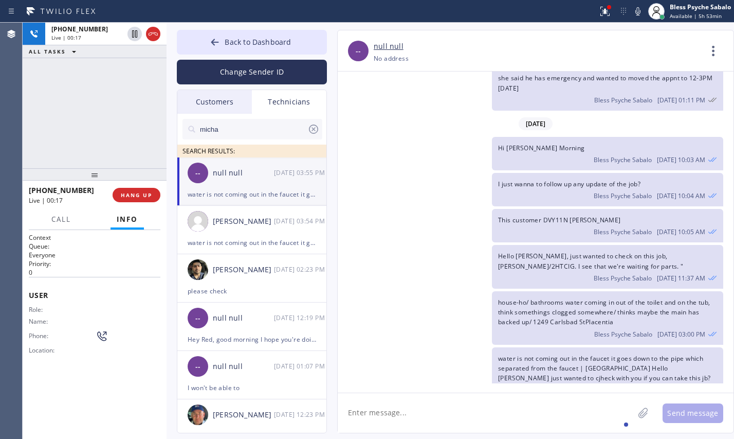
click at [410, 299] on div "house-ho/ bathrooms water coming in out of the toilet and on the tub, think som…" at bounding box center [531, 317] width 386 height 53
click at [478, 404] on textarea at bounding box center [486, 413] width 296 height 40
click at [451, 291] on div "house-ho/ bathrooms water coming in out of the toilet and on the tub, think som…" at bounding box center [531, 317] width 386 height 53
click at [140, 189] on button "HANG UP" at bounding box center [137, 195] width 48 height 14
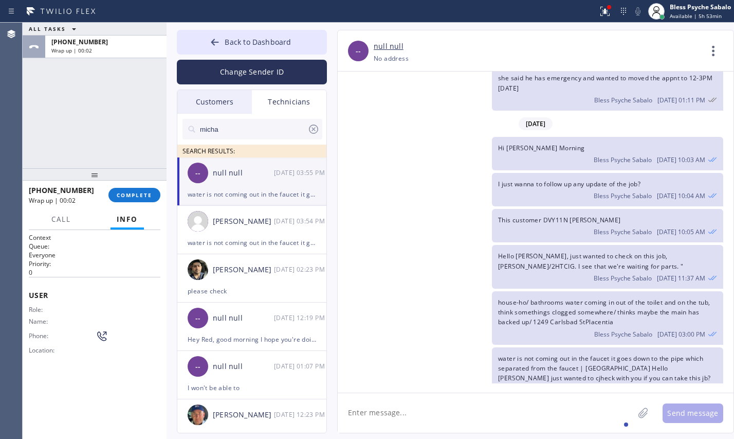
click at [710, 54] on icon at bounding box center [713, 51] width 25 height 25
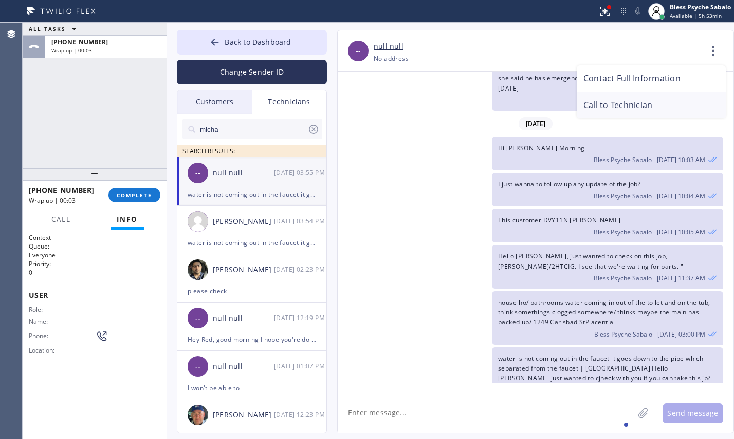
click at [626, 105] on li "Call to Technician" at bounding box center [651, 105] width 149 height 27
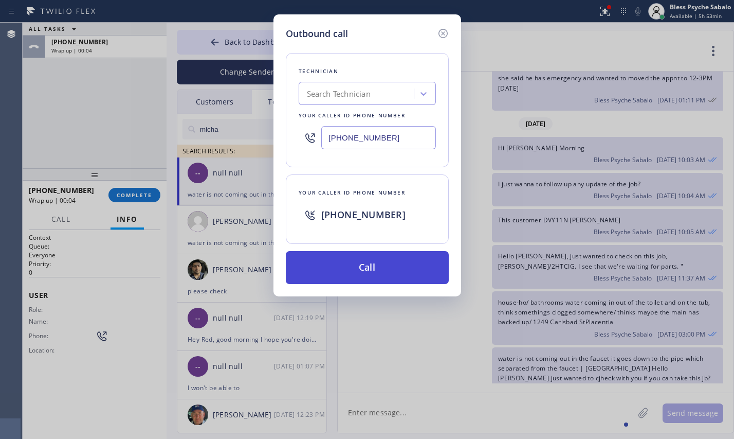
click at [413, 272] on button "Call" at bounding box center [367, 267] width 163 height 33
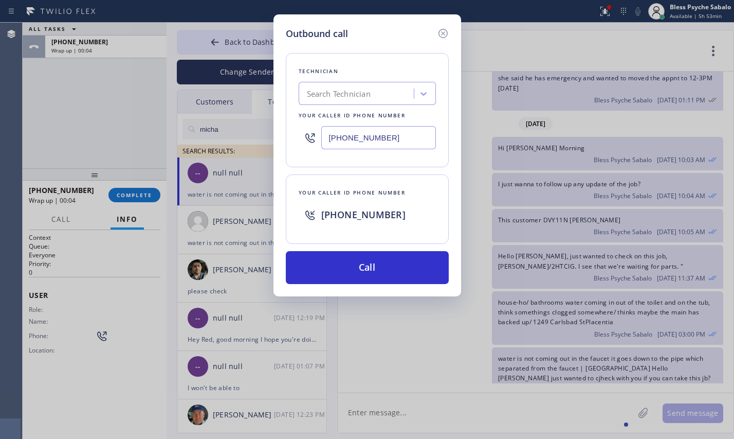
click at [494, 373] on div "Outbound call Technician Search Technician Your caller id phone number [PHONE_N…" at bounding box center [367, 219] width 734 height 439
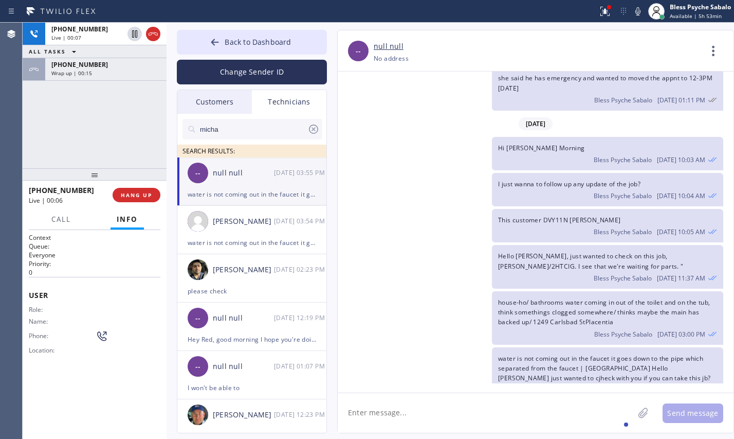
click at [514, 143] on span "Hi [PERSON_NAME] Morning" at bounding box center [541, 147] width 87 height 9
click at [421, 245] on div "Hello [PERSON_NAME], just wanted to check on this job, [PERSON_NAME]/2HTCIG. I …" at bounding box center [531, 266] width 386 height 43
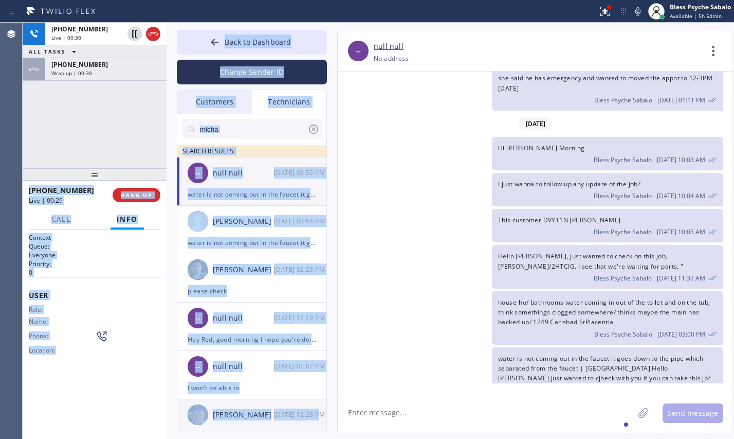
drag, startPoint x: 140, startPoint y: 120, endPoint x: 320, endPoint y: 418, distance: 348.0
click at [320, 418] on div "[PHONE_NUMBER] Live | 00:30 ALL TASKS ALL TASKS ACTIVE TASKS TASKS IN WRAP UP […" at bounding box center [379, 231] width 712 height 416
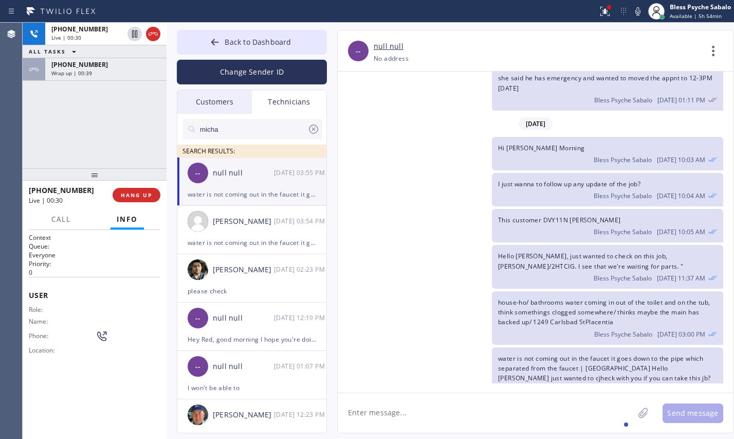
click at [428, 304] on div "house-ho/ bathrooms water coming in out of the toilet and on the tub, think som…" at bounding box center [531, 317] width 386 height 53
click at [430, 113] on div "[DATE]" at bounding box center [536, 123] width 396 height 21
drag, startPoint x: 481, startPoint y: 155, endPoint x: 408, endPoint y: 120, distance: 81.6
click at [480, 173] on div "I just wanna to follow up any update of the job? Bless Psyche Sabalo [DATE] 10:…" at bounding box center [531, 189] width 386 height 33
click at [122, 66] on div "[PHONE_NUMBER]" at bounding box center [105, 64] width 109 height 9
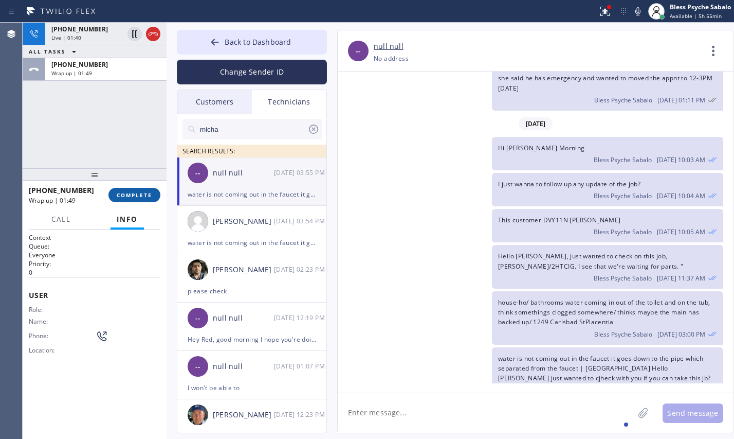
click at [114, 190] on button "COMPLETE" at bounding box center [134, 195] width 52 height 14
click at [108, 112] on div "[PHONE_NUMBER] Live | 01:40 ALL TASKS ALL TASKS ACTIVE TASKS TASKS IN WRAP UP […" at bounding box center [95, 95] width 144 height 145
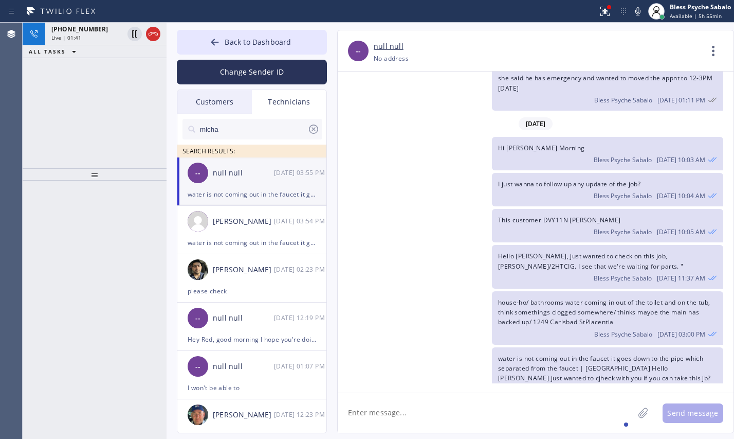
click at [430, 173] on div "I just wanna to follow up any update of the job? Bless Psyche Sabalo [DATE] 10:…" at bounding box center [531, 189] width 386 height 33
drag, startPoint x: 107, startPoint y: 180, endPoint x: 107, endPoint y: 208, distance: 28.3
click at [107, 208] on div at bounding box center [95, 202] width 144 height 12
click at [448, 347] on div "water is not coming out in the faucet it goes down to the pipe which separated …" at bounding box center [531, 373] width 386 height 53
